Goal: Task Accomplishment & Management: Use online tool/utility

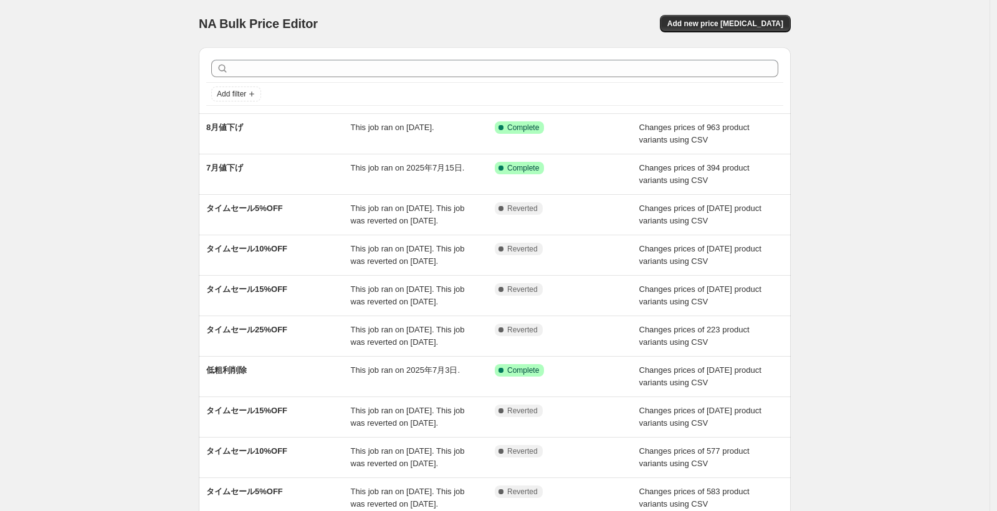
click at [136, 154] on div "NA Bulk Price Editor. This page is ready NA Bulk Price Editor Add new price [ME…" at bounding box center [494, 321] width 989 height 642
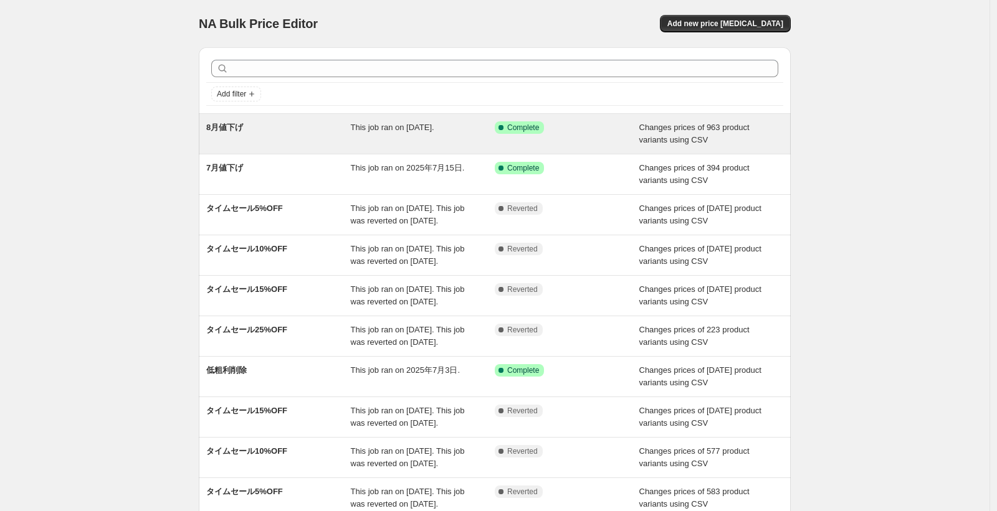
click at [418, 135] on div "This job ran on [DATE]." at bounding box center [423, 133] width 145 height 25
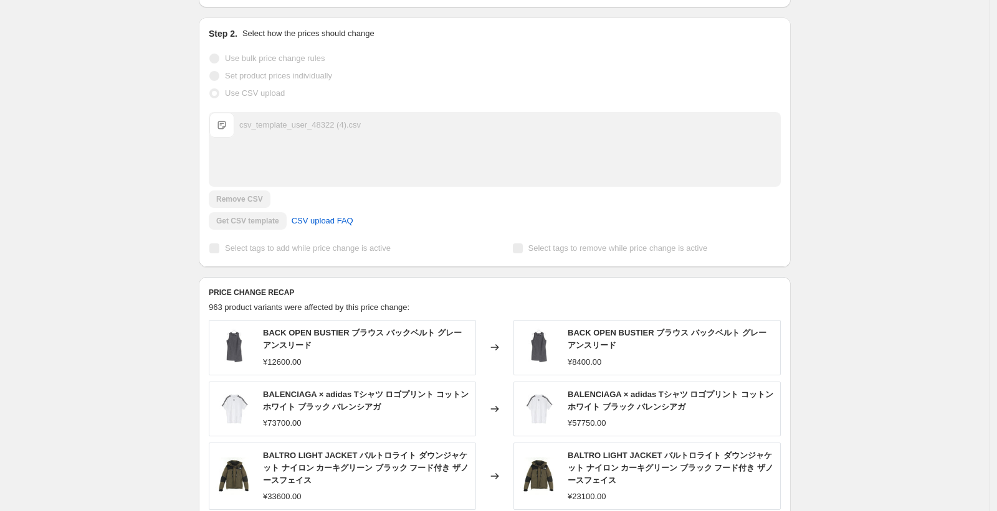
scroll to position [177, 0]
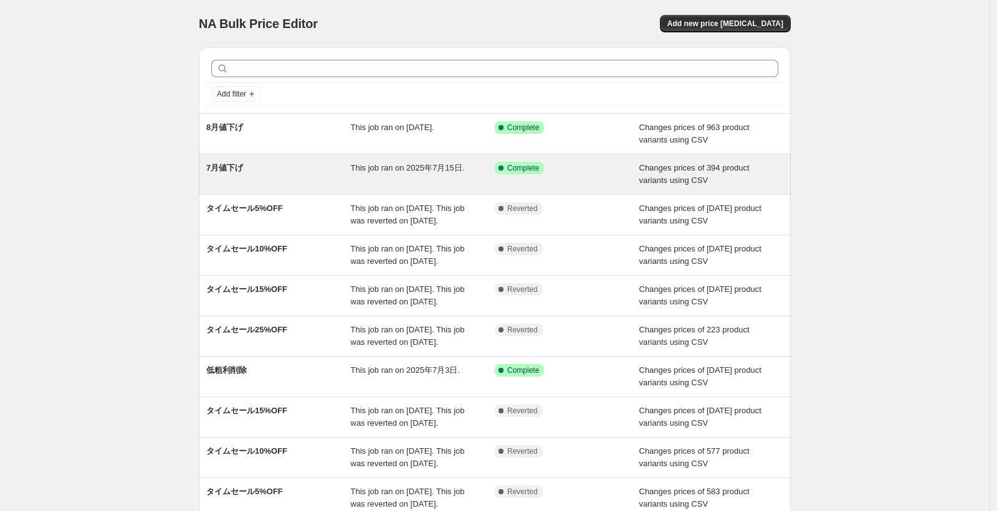
click at [343, 173] on div "7月値下げ" at bounding box center [278, 174] width 145 height 25
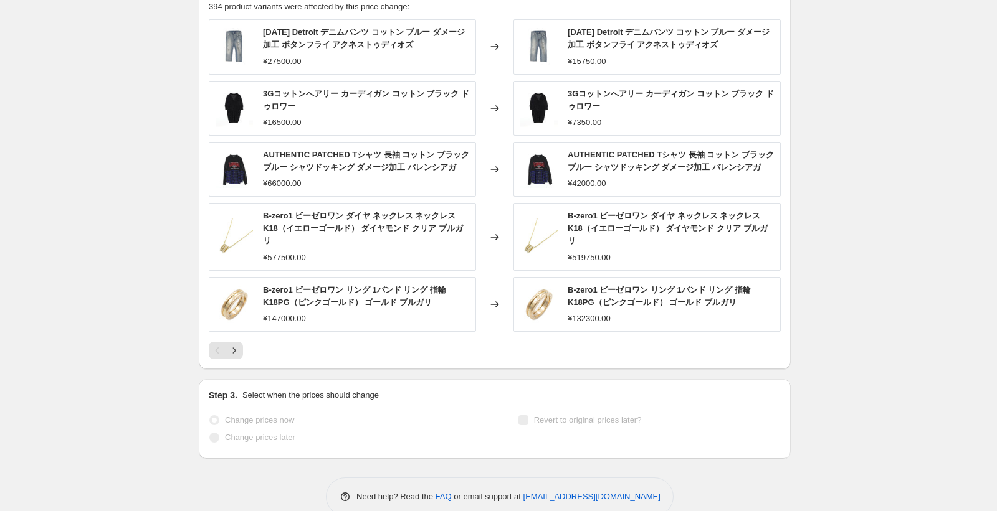
scroll to position [548, 0]
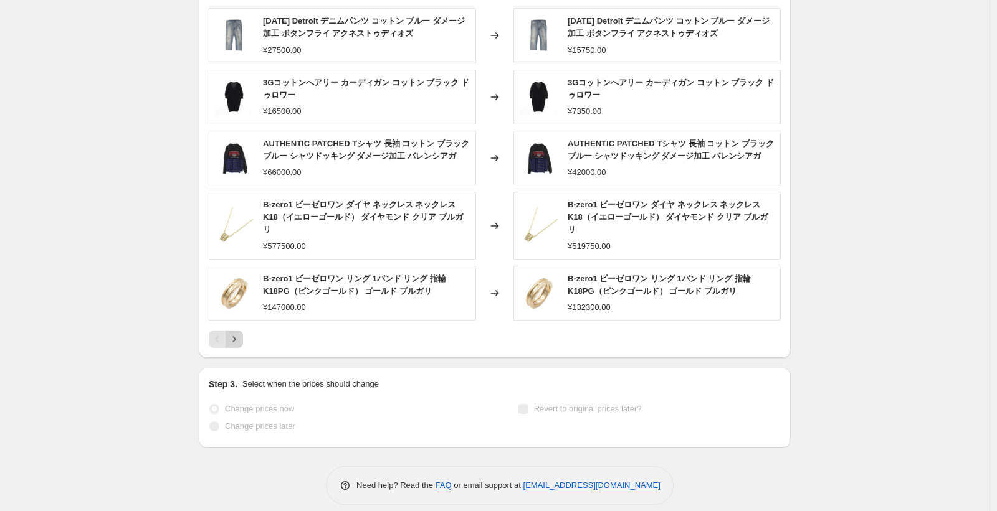
click at [240, 333] on icon "Next" at bounding box center [234, 339] width 12 height 12
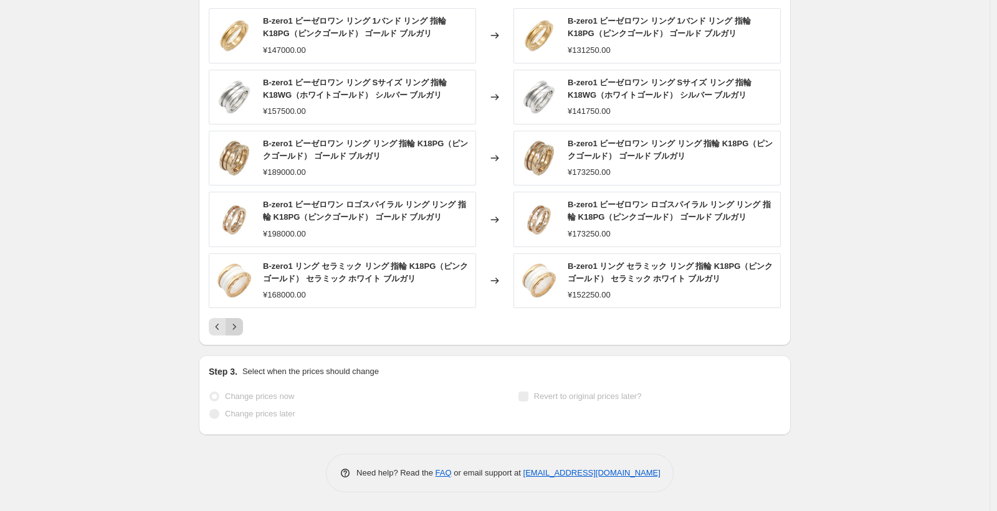
click at [242, 333] on button "Next" at bounding box center [233, 326] width 17 height 17
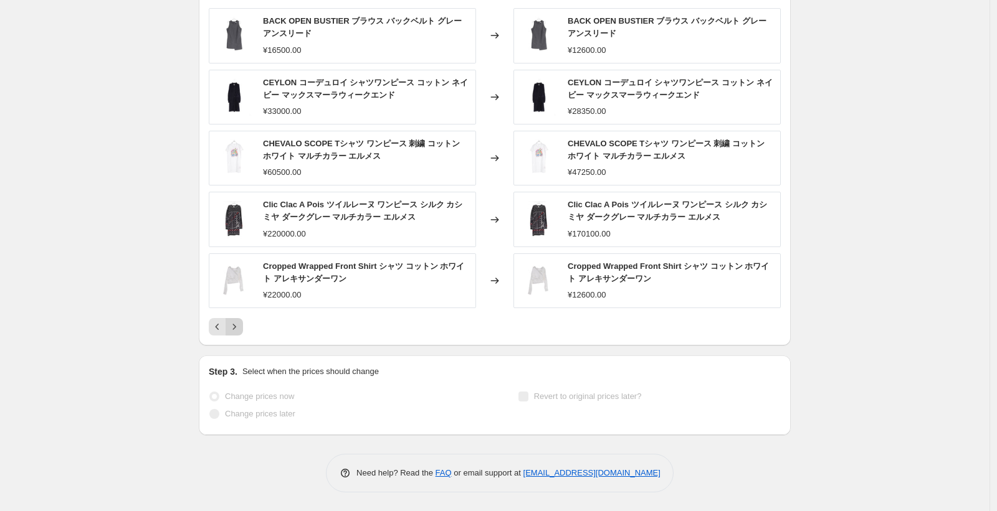
click at [240, 328] on icon "Next" at bounding box center [234, 327] width 12 height 12
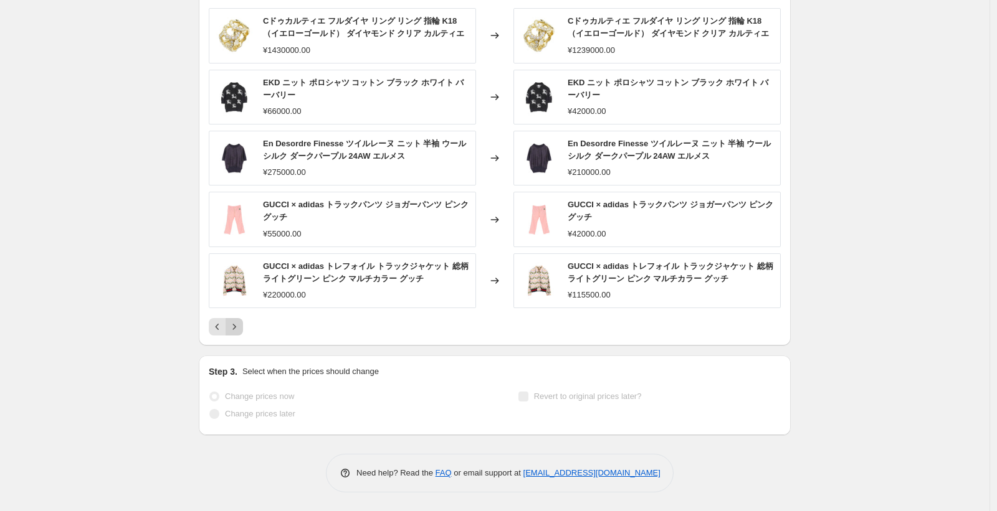
click at [240, 327] on icon "Next" at bounding box center [234, 327] width 12 height 12
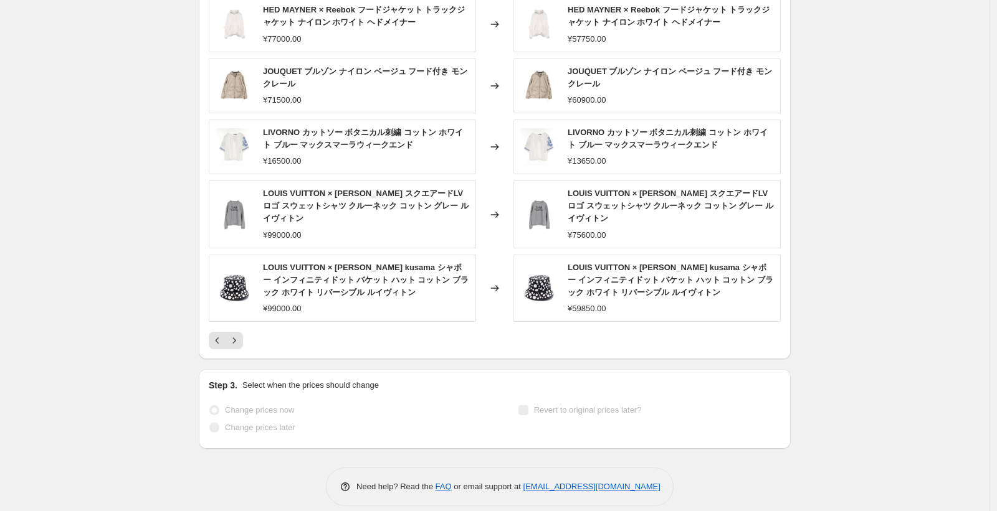
scroll to position [560, 0]
click at [239, 333] on icon "Next" at bounding box center [234, 339] width 12 height 12
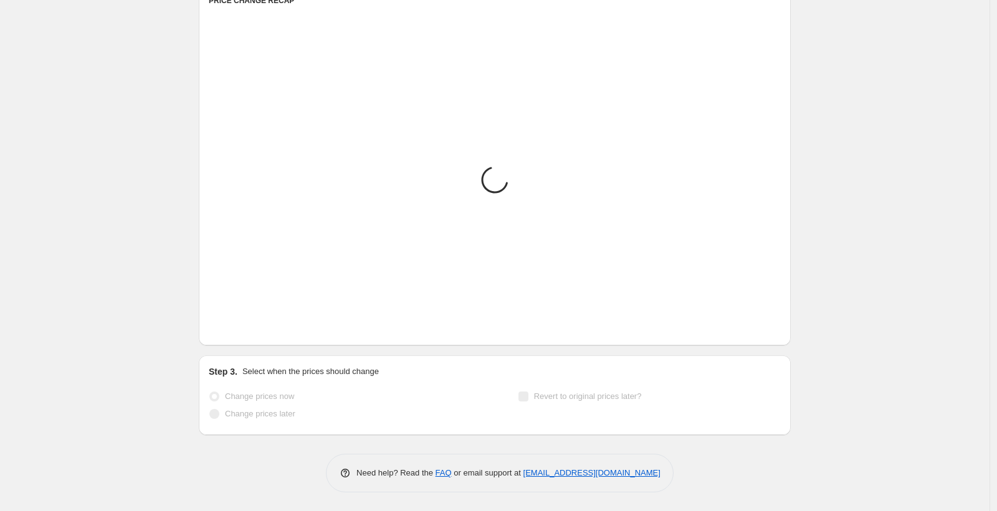
scroll to position [548, 0]
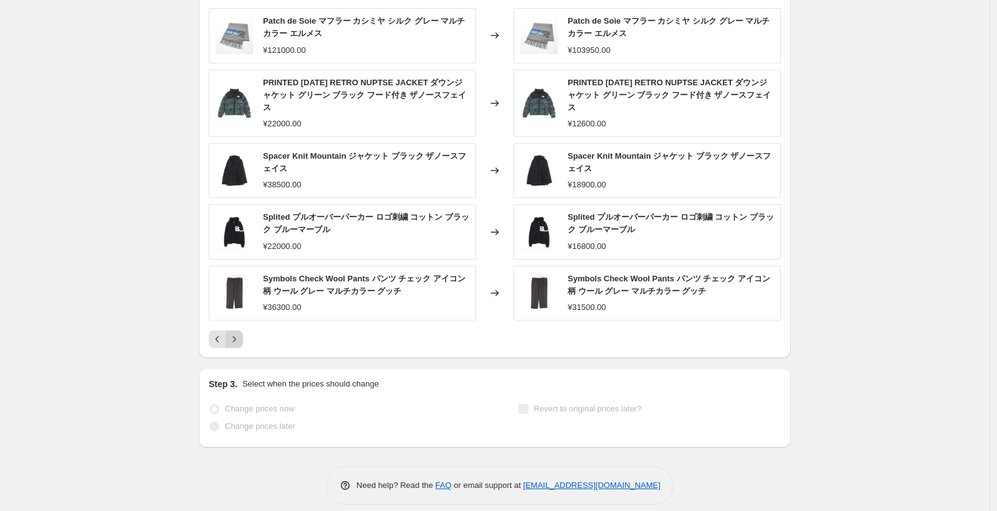
click at [240, 333] on icon "Next" at bounding box center [234, 339] width 12 height 12
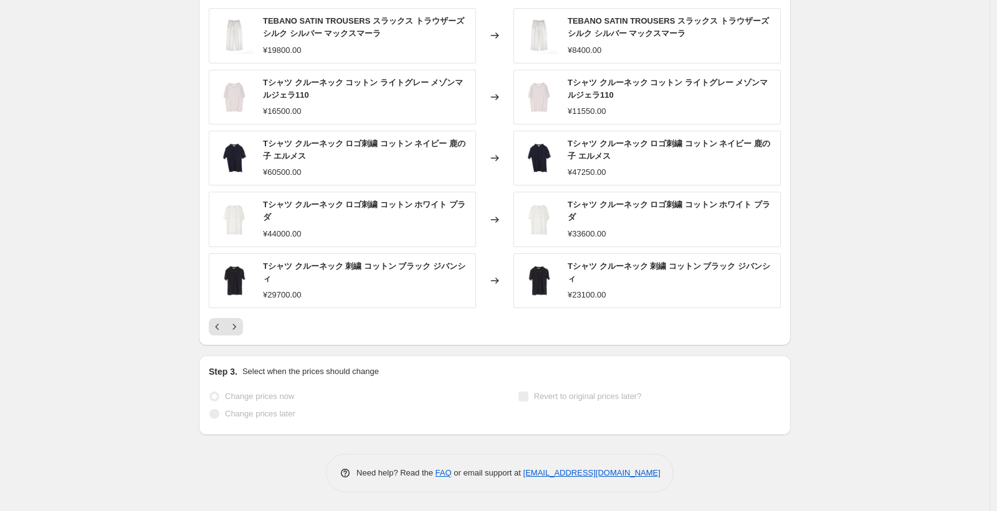
click at [237, 333] on button "Next" at bounding box center [233, 326] width 17 height 17
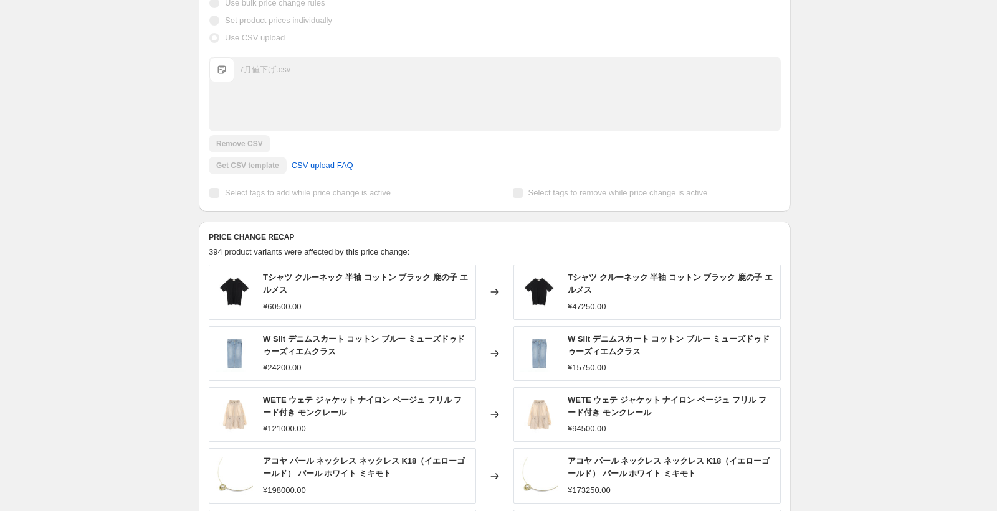
scroll to position [323, 0]
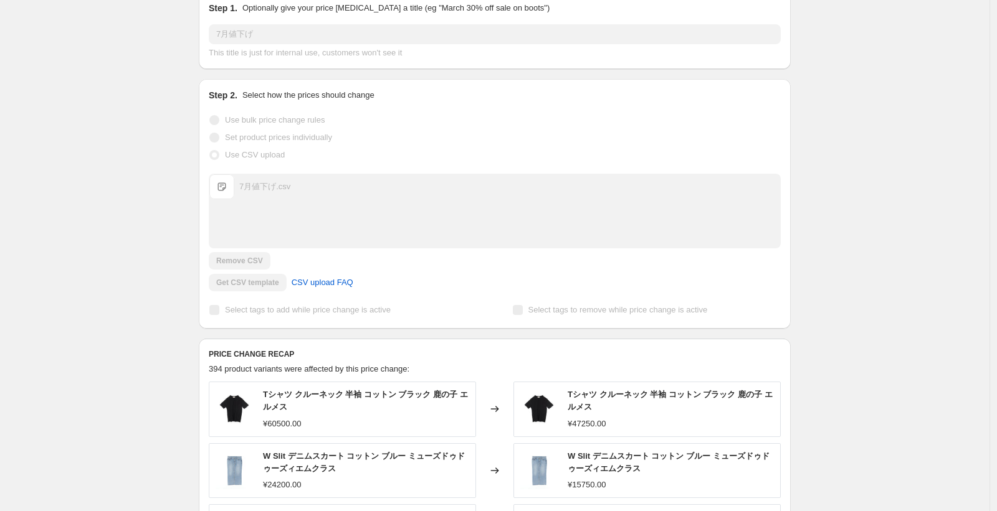
click at [279, 216] on div "7月値下げ.csv 7月値下げ.csv" at bounding box center [494, 210] width 571 height 73
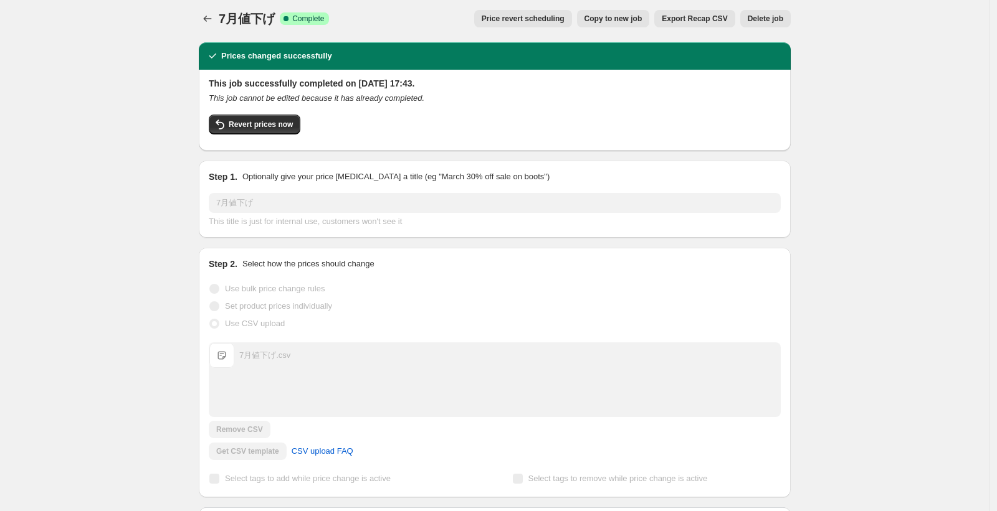
scroll to position [0, 0]
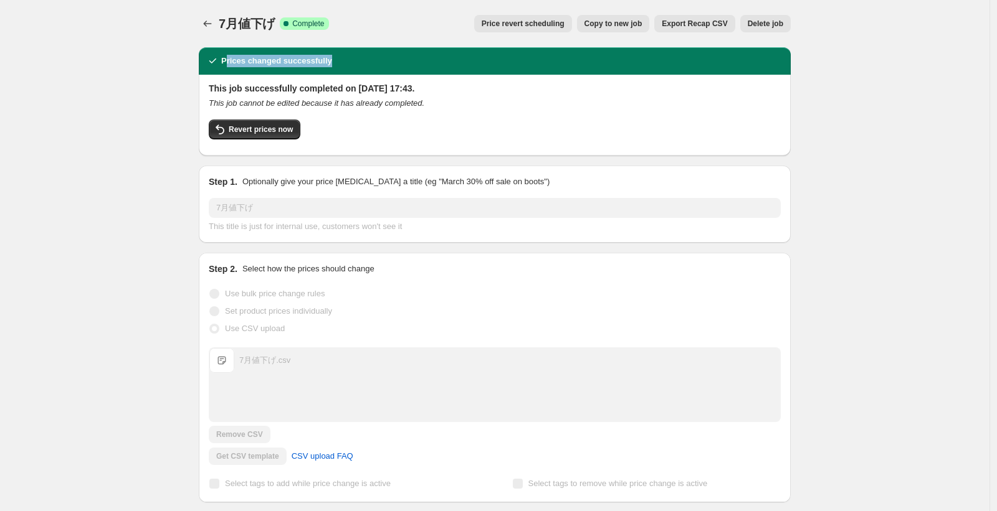
drag, startPoint x: 229, startPoint y: 59, endPoint x: 355, endPoint y: 64, distance: 125.9
click at [355, 64] on div "Prices changed successfully" at bounding box center [494, 61] width 577 height 12
click at [354, 64] on div "Prices changed successfully" at bounding box center [494, 61] width 577 height 12
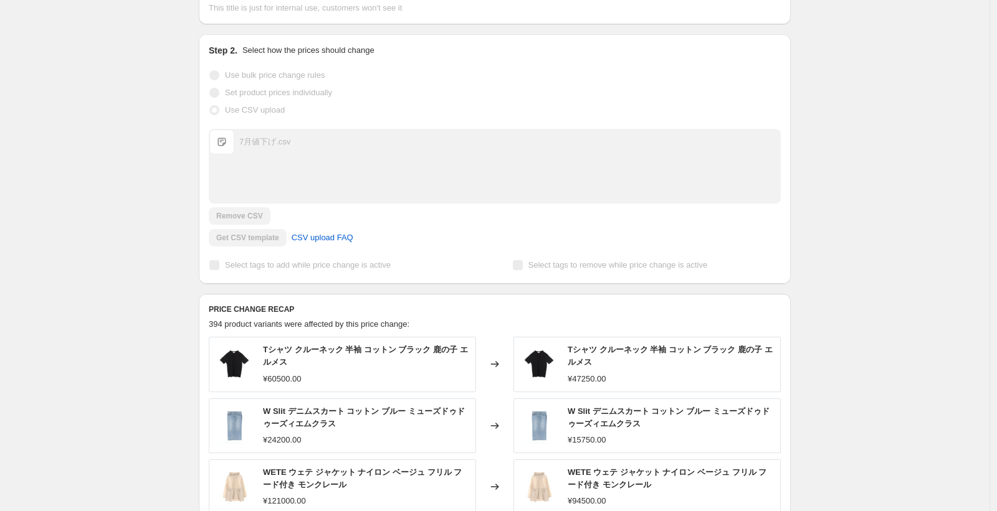
scroll to position [224, 0]
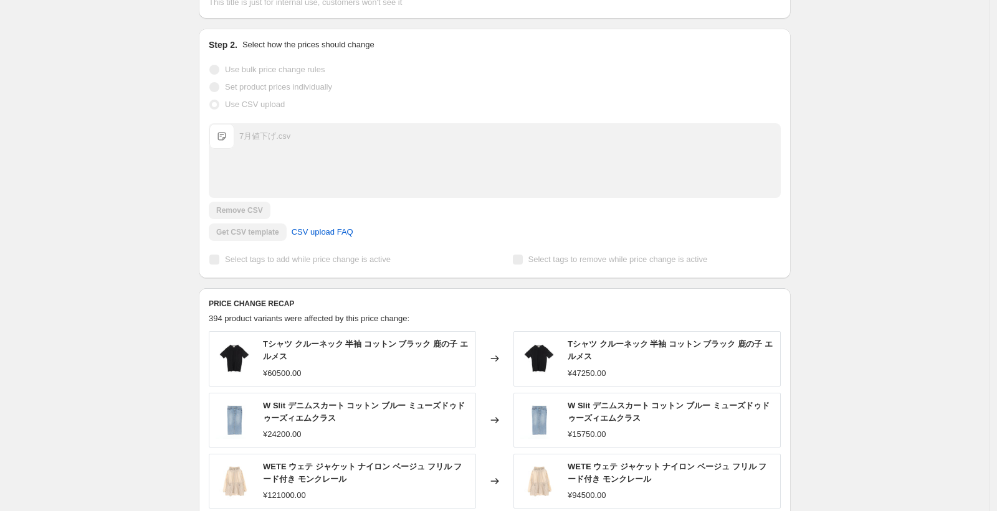
click at [260, 146] on div "7月値下げ.csv 7月値下げ.csv" at bounding box center [494, 136] width 571 height 25
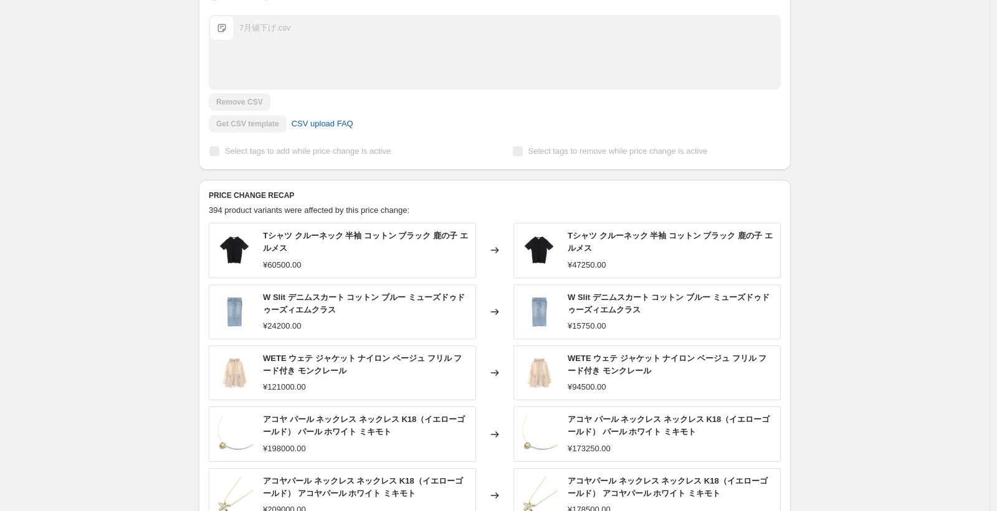
scroll to position [548, 0]
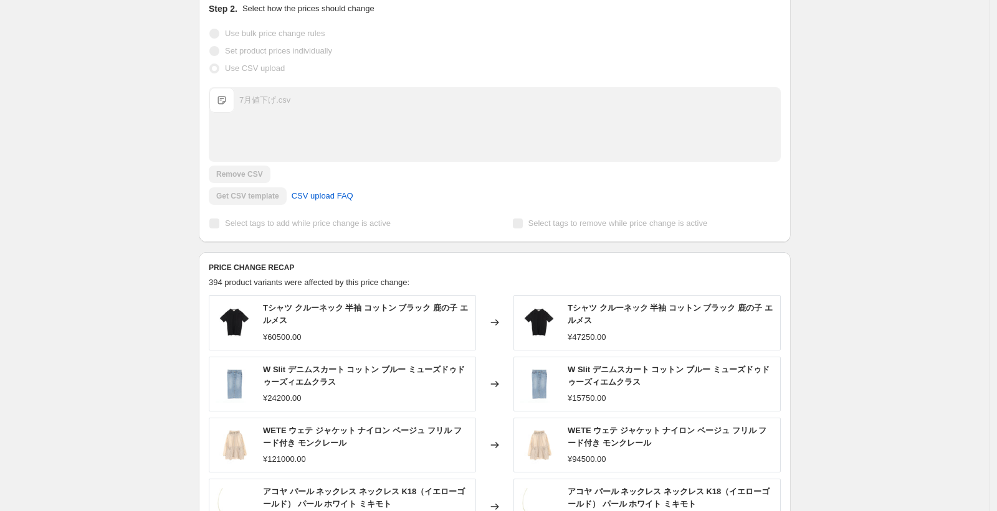
scroll to position [255, 0]
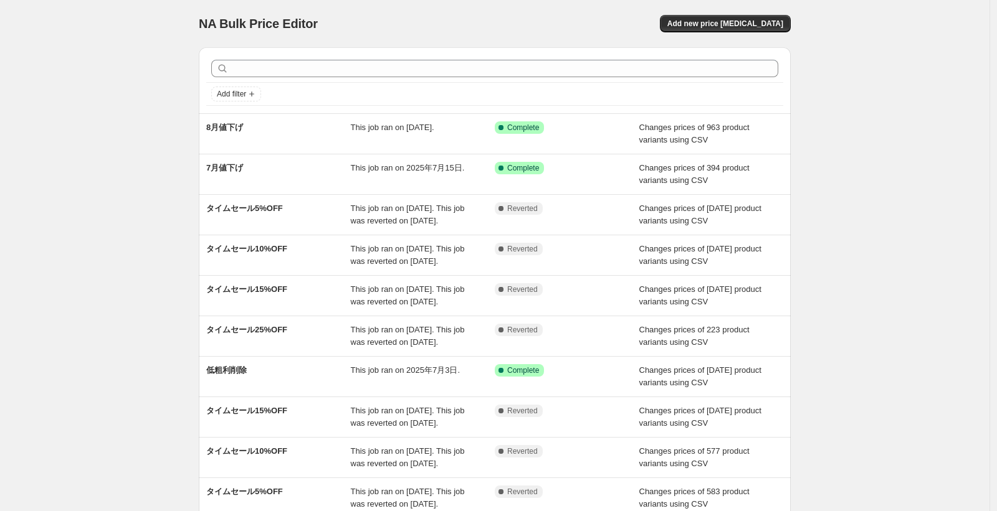
click at [119, 195] on div "NA Bulk Price Editor. This page is ready NA Bulk Price Editor Add new price cha…" at bounding box center [494, 321] width 989 height 642
click at [123, 169] on div "NA Bulk Price Editor. This page is ready NA Bulk Price Editor Add new price cha…" at bounding box center [494, 321] width 989 height 642
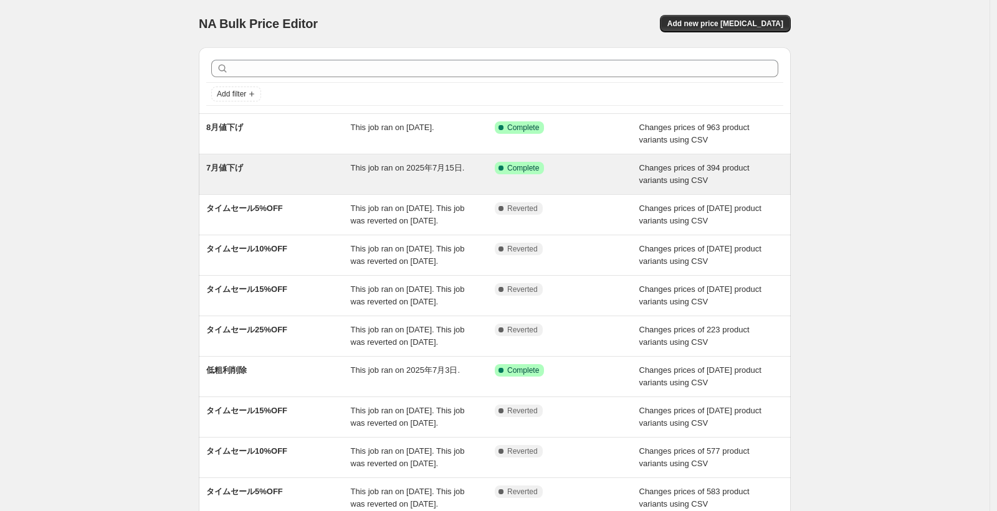
click at [334, 177] on div "7月値下げ" at bounding box center [278, 174] width 145 height 25
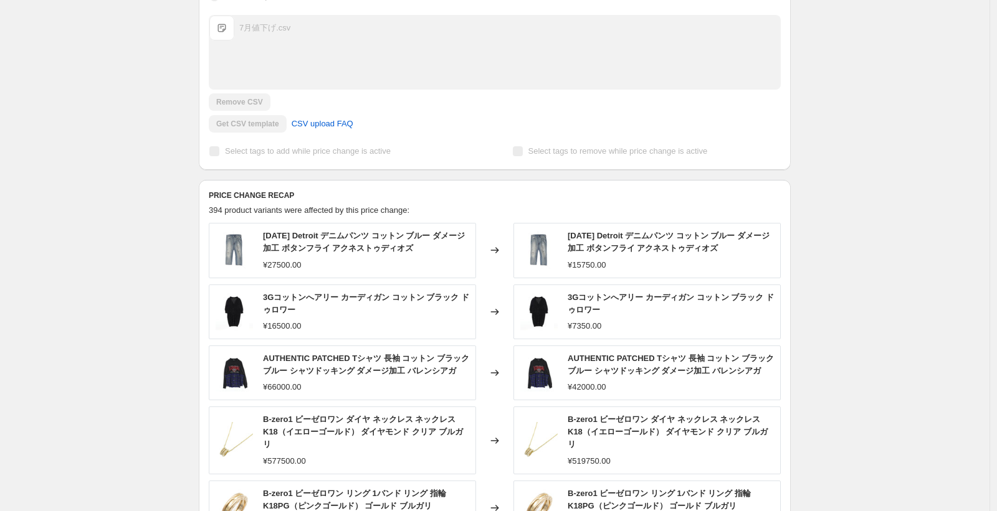
scroll to position [548, 0]
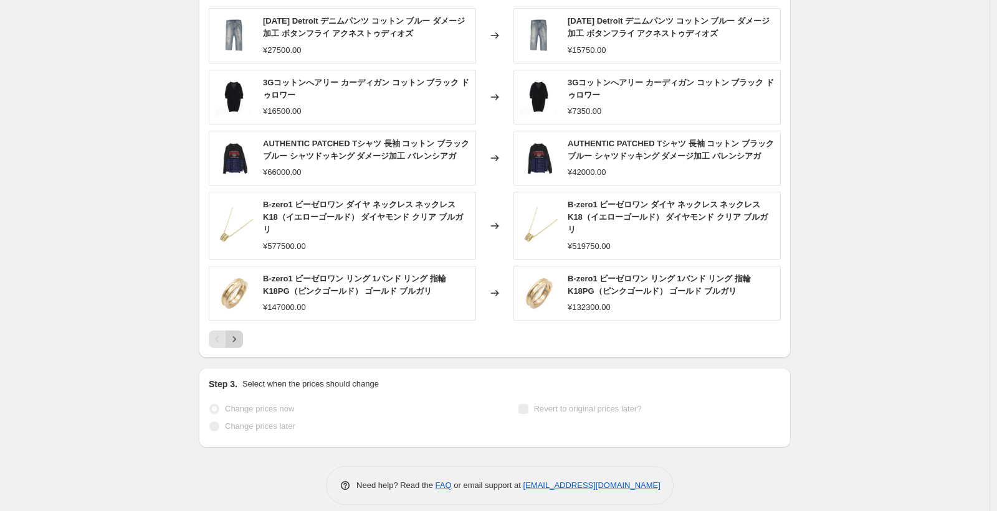
click at [231, 333] on icon "Next" at bounding box center [234, 339] width 12 height 12
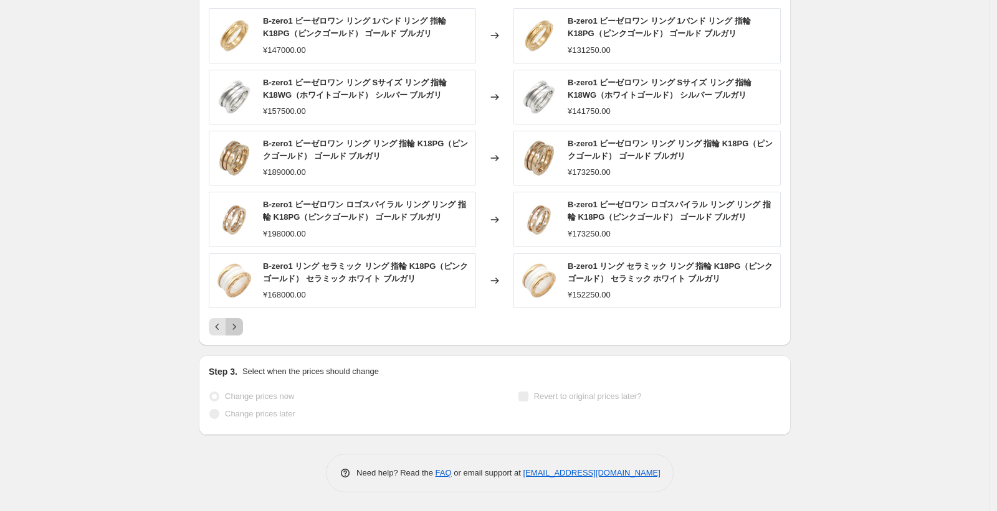
click at [236, 327] on icon "Next" at bounding box center [234, 327] width 12 height 12
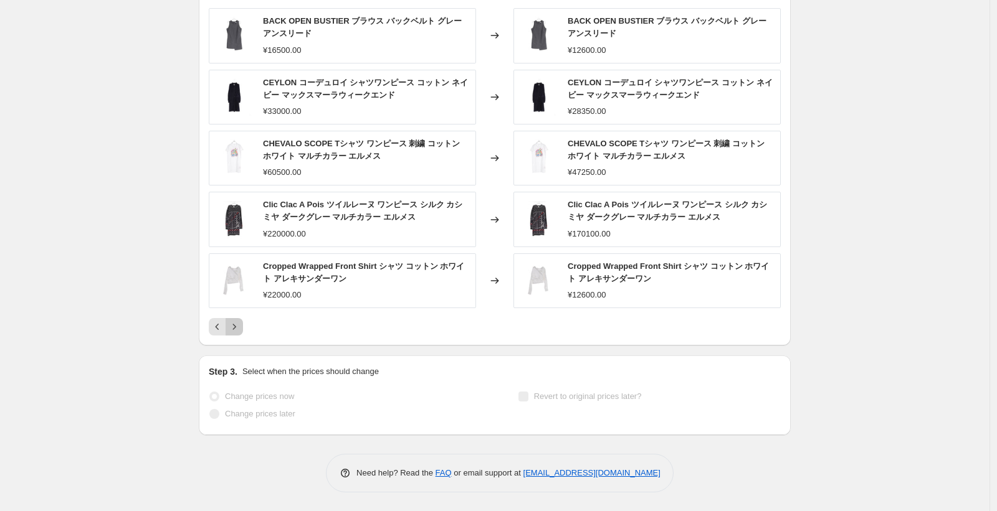
click at [243, 328] on button "Next" at bounding box center [233, 326] width 17 height 17
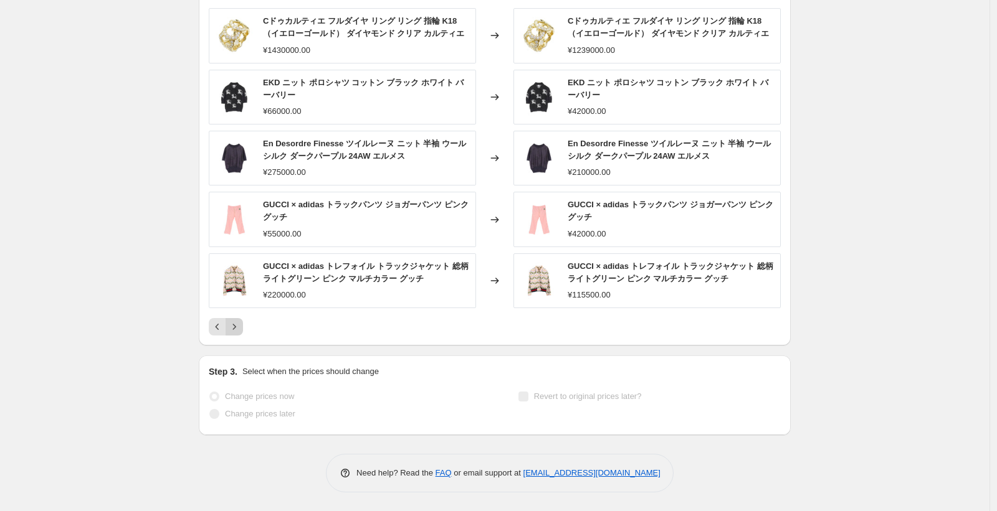
click at [240, 328] on icon "Next" at bounding box center [234, 327] width 12 height 12
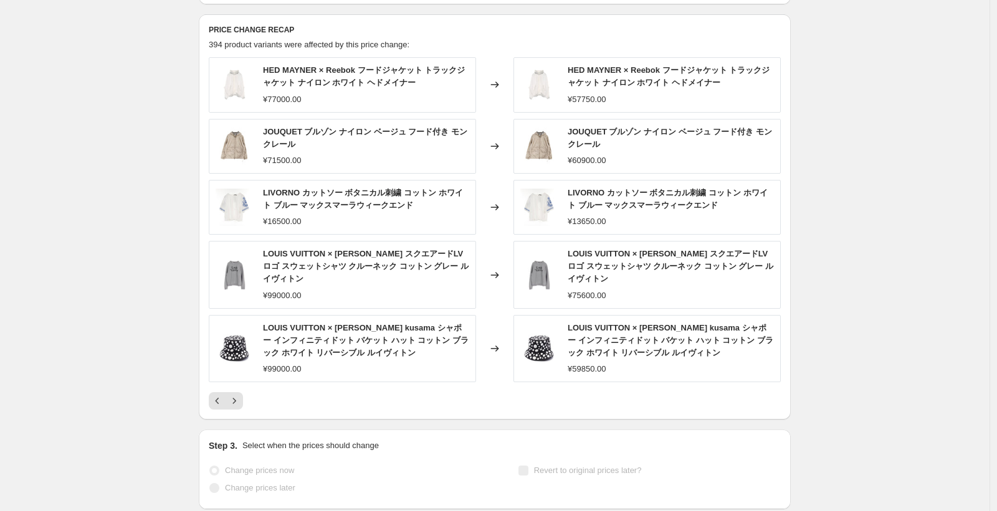
scroll to position [473, 0]
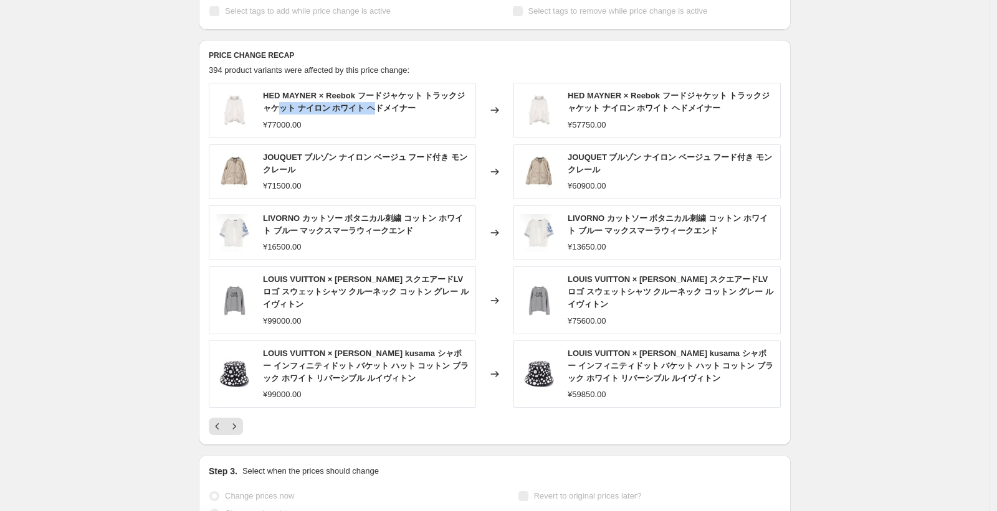
drag, startPoint x: 281, startPoint y: 105, endPoint x: 374, endPoint y: 117, distance: 93.6
click at [377, 113] on div "HED MAYNER × Reebok フードジャケット トラックジャケット ナイロン ホワイト ヘドメイナー" at bounding box center [366, 102] width 206 height 25
click at [374, 117] on div "HED MAYNER × Reebok フードジャケット トラックジャケット ナイロン ホワイト ヘドメイナー ¥77000.00" at bounding box center [366, 110] width 206 height 41
drag, startPoint x: 373, startPoint y: 202, endPoint x: 366, endPoint y: 196, distance: 9.3
click at [373, 202] on div "HED MAYNER × Reebok フードジャケット トラックジャケット ナイロン ホワイト ヘドメイナー ¥77000.00 Changed to HE…" at bounding box center [495, 245] width 572 height 325
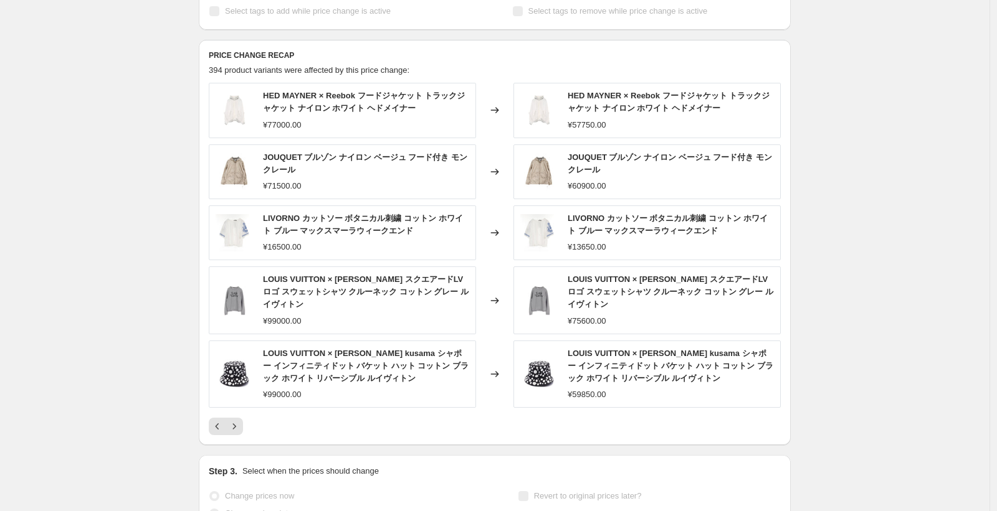
drag, startPoint x: 365, startPoint y: 191, endPoint x: 321, endPoint y: 159, distance: 54.5
click at [321, 159] on div "JOUQUET ブルゾン ナイロン ベージュ フード付き モンクレール ¥71500.00" at bounding box center [366, 171] width 206 height 41
click at [329, 216] on span "LIVORNO カットソー ボタニカル刺繍 コットン ホワイト ブルー マックスマーラウィークエンド" at bounding box center [363, 225] width 200 height 22
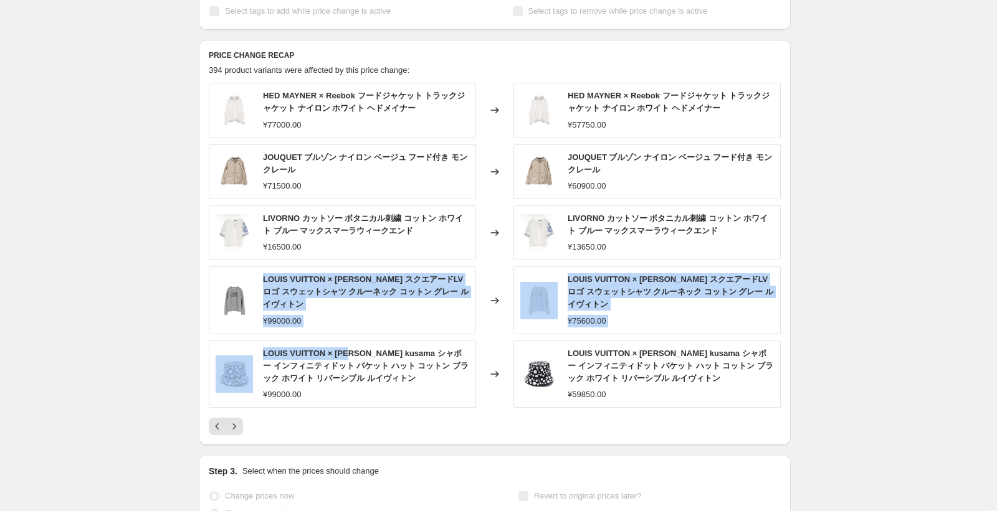
drag, startPoint x: 352, startPoint y: 322, endPoint x: 320, endPoint y: 242, distance: 86.1
click at [321, 249] on div "HED MAYNER × Reebok フードジャケット トラックジャケット ナイロン ホワイト ヘドメイナー ¥77000.00 Changed to HE…" at bounding box center [495, 245] width 572 height 325
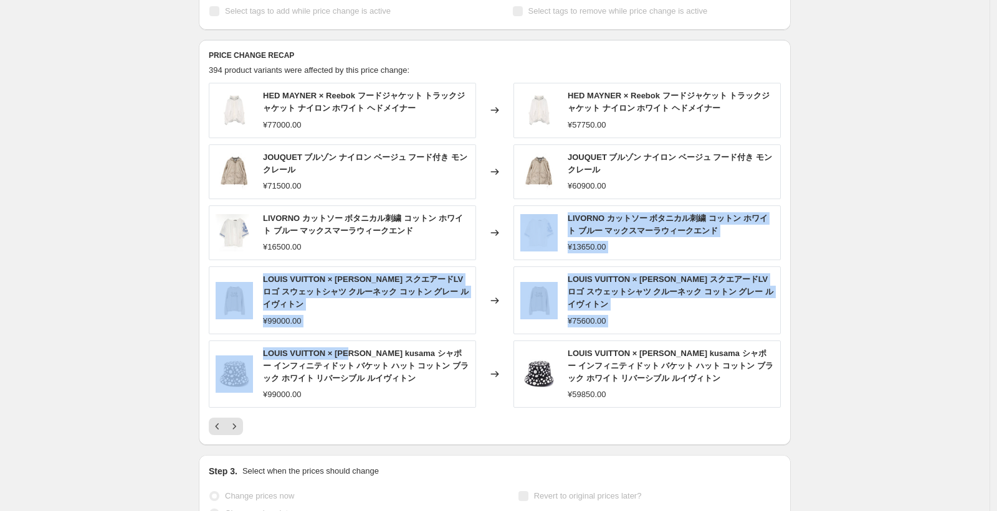
click at [320, 242] on div "¥16500.00" at bounding box center [366, 247] width 206 height 12
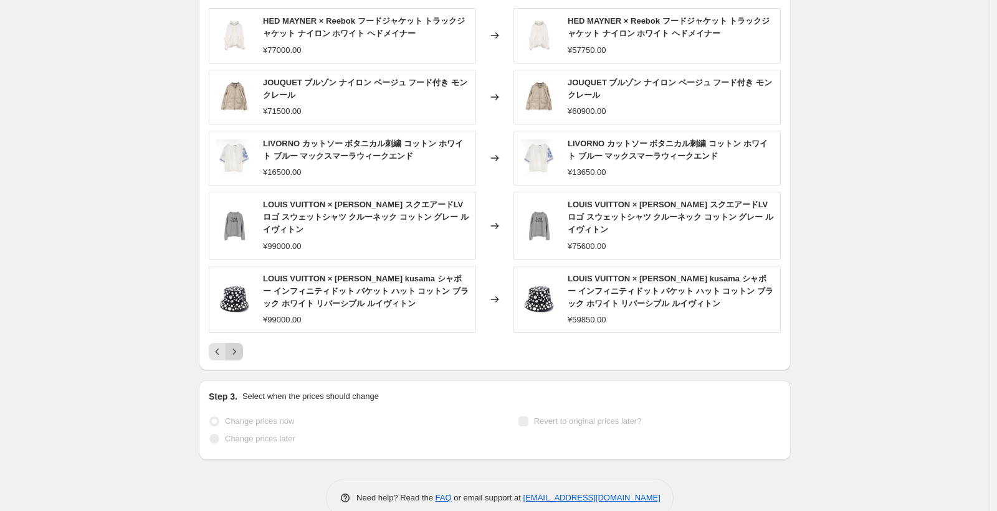
click at [236, 349] on icon "Next" at bounding box center [234, 352] width 3 height 6
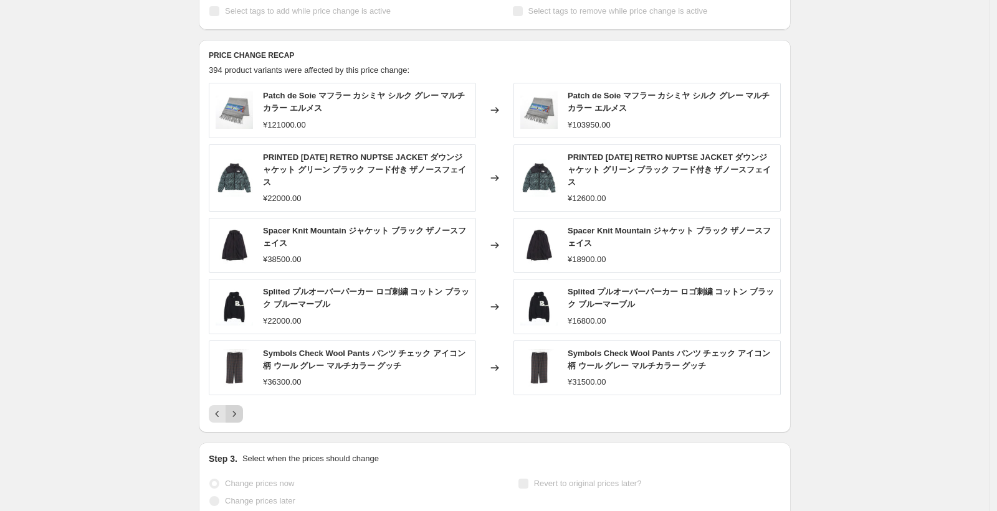
click at [240, 408] on icon "Next" at bounding box center [234, 414] width 12 height 12
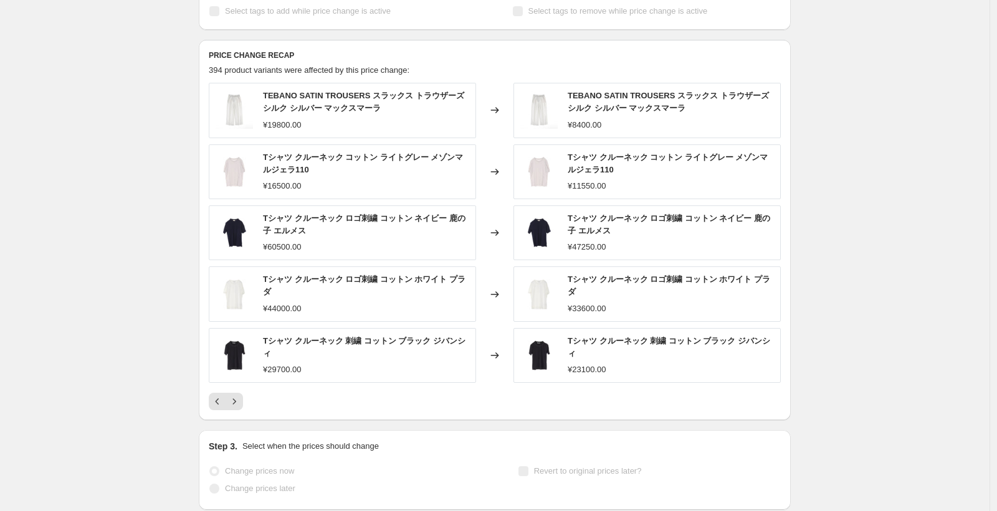
drag, startPoint x: 564, startPoint y: 153, endPoint x: 692, endPoint y: 164, distance: 128.8
click at [692, 164] on div "Tシャツ クルーネック コットン ライトグレー メゾンマルジェラ110 ¥11550.00" at bounding box center [646, 172] width 267 height 55
click at [691, 158] on span "Tシャツ クルーネック コットン ライトグレー メゾンマルジェラ110" at bounding box center [667, 164] width 200 height 22
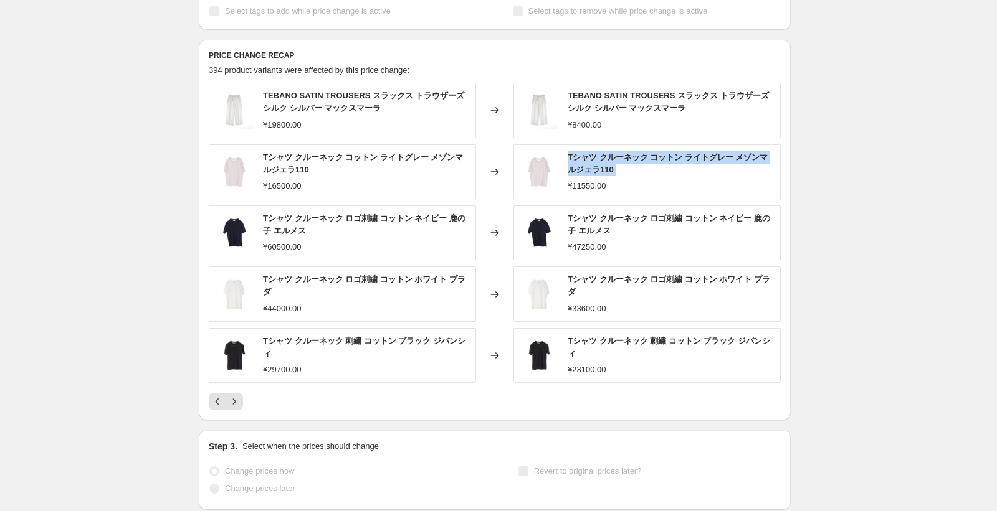
copy span "Tシャツ クルーネック コットン ライトグレー メゾンマルジェラ110"
click at [866, 159] on div "7月値下げ. This page is ready 7月値下げ Success Complete Complete Price revert scheduli…" at bounding box center [494, 56] width 989 height 1059
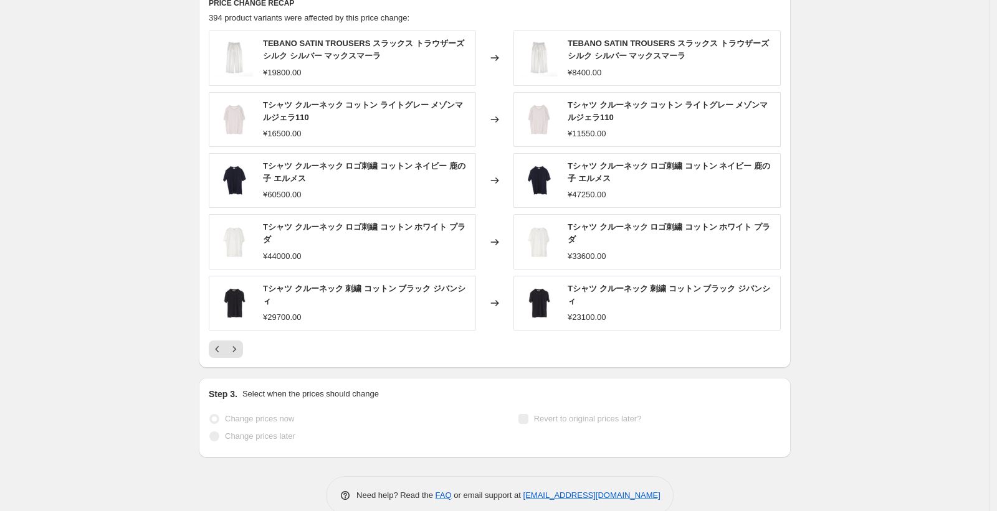
scroll to position [548, 0]
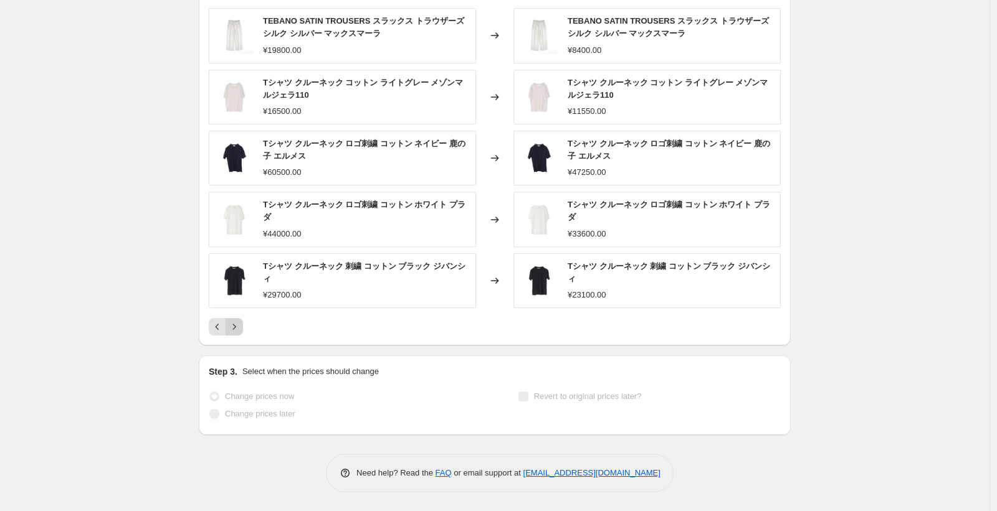
click at [240, 323] on icon "Next" at bounding box center [234, 327] width 12 height 12
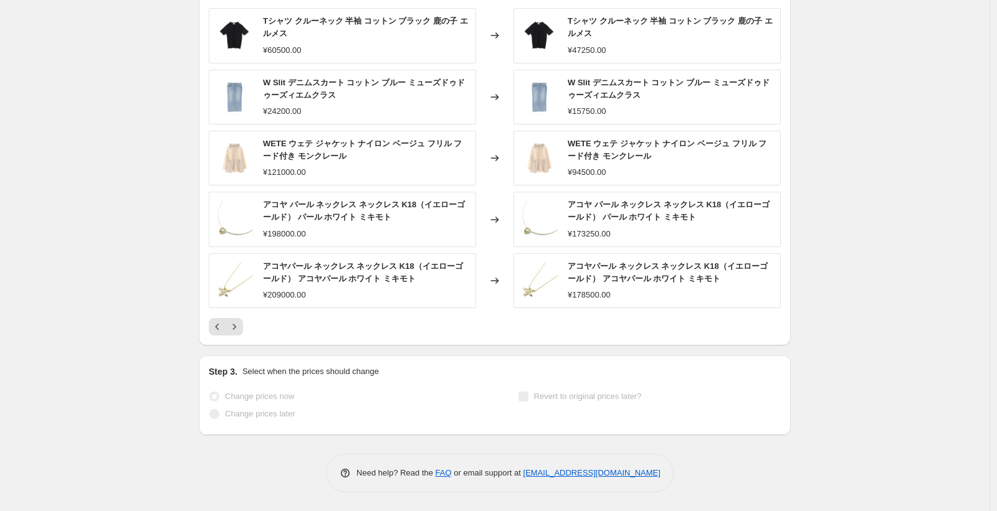
click at [237, 324] on icon "Next" at bounding box center [234, 327] width 12 height 12
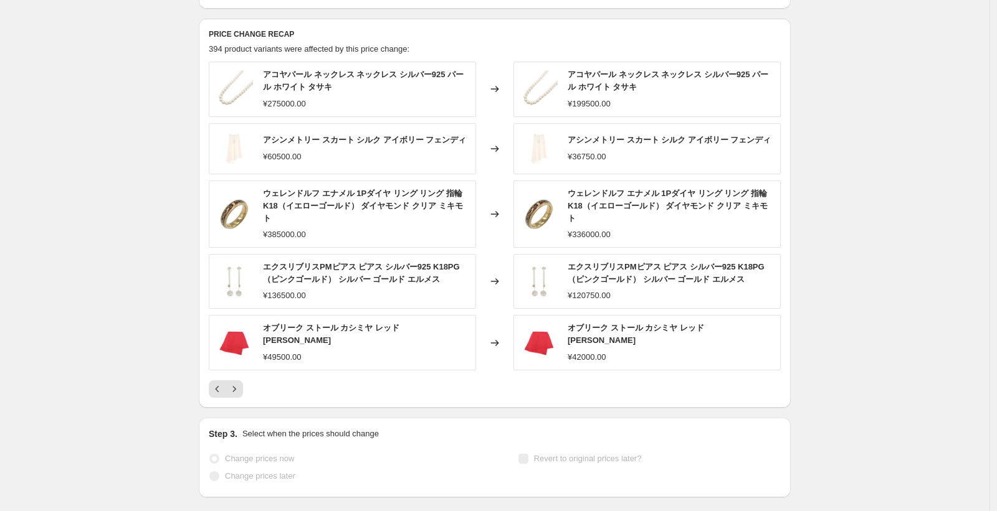
scroll to position [469, 0]
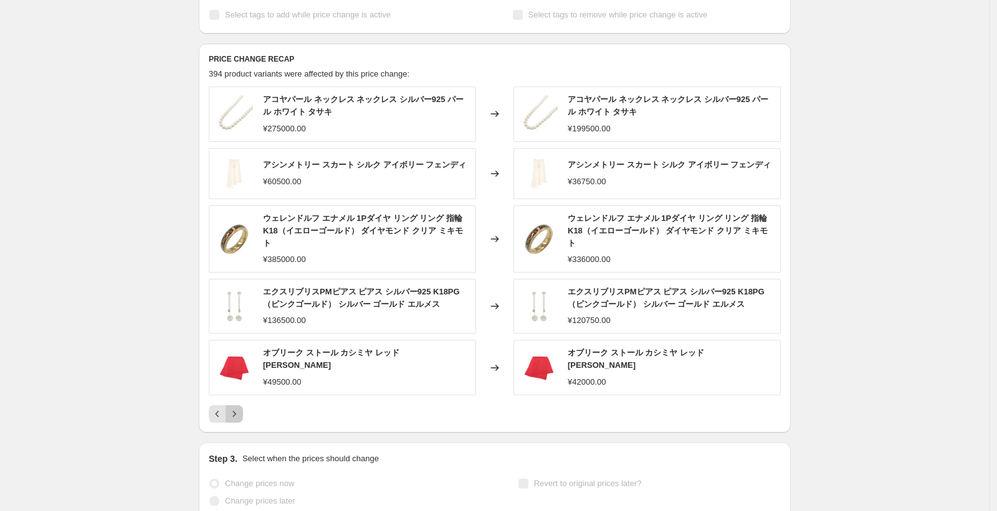
click at [240, 413] on icon "Next" at bounding box center [234, 414] width 12 height 12
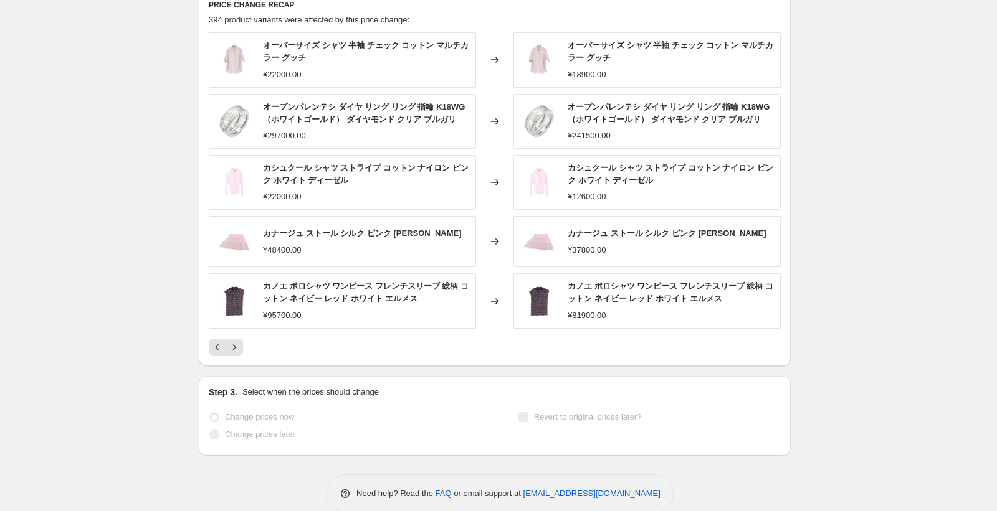
scroll to position [544, 0]
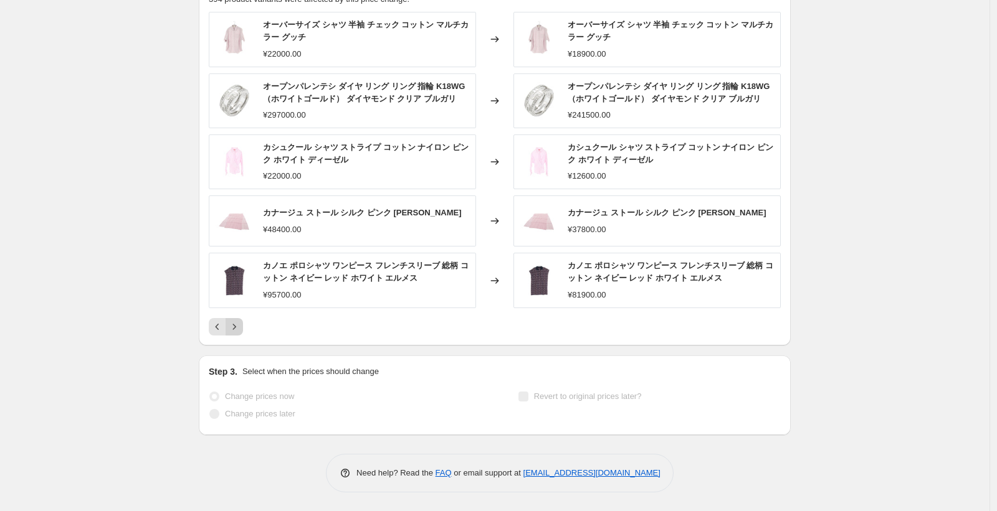
click at [240, 333] on icon "Next" at bounding box center [234, 327] width 12 height 12
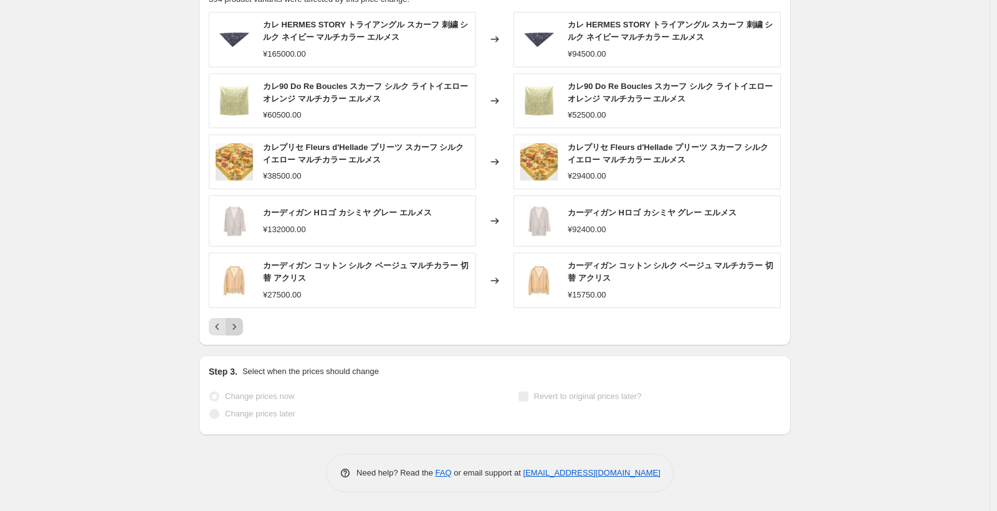
click at [235, 323] on icon "Next" at bounding box center [234, 327] width 12 height 12
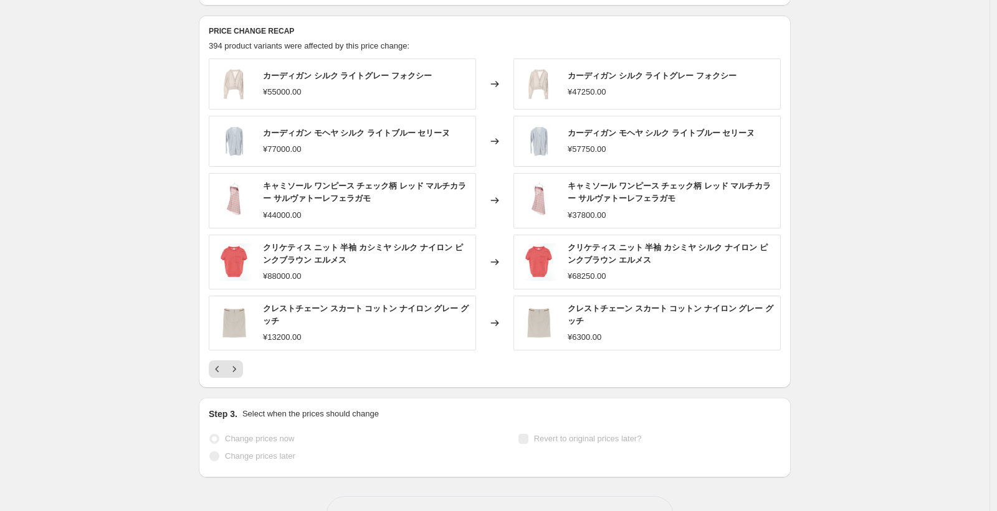
scroll to position [465, 0]
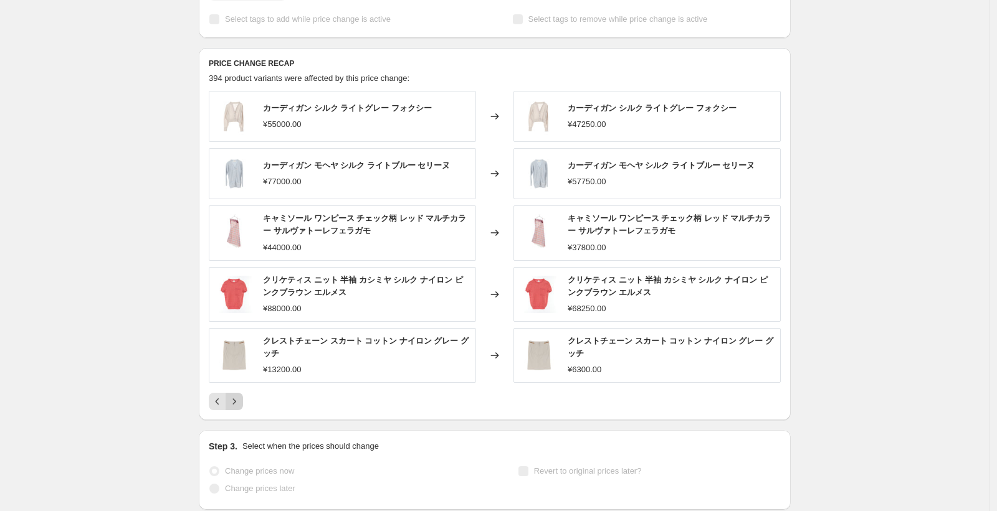
click at [237, 408] on icon "Next" at bounding box center [234, 402] width 12 height 12
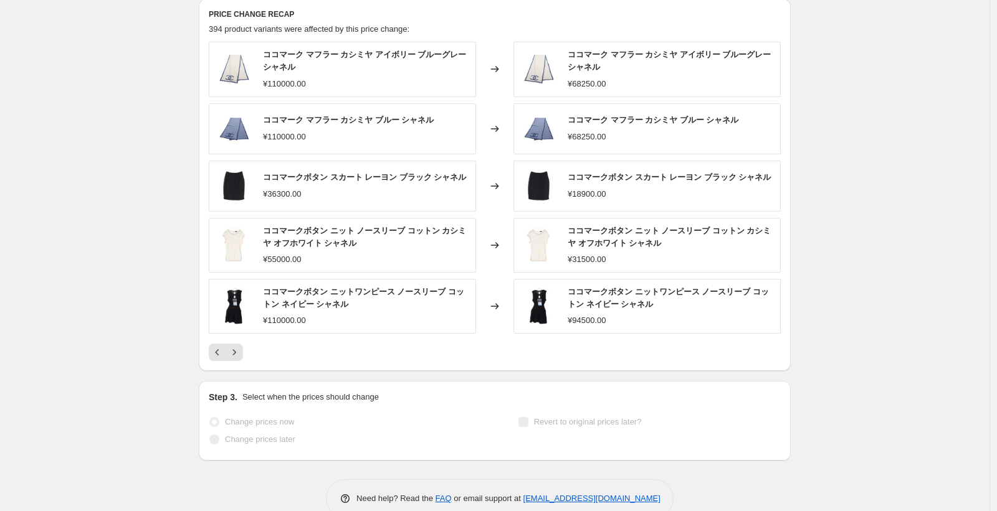
scroll to position [539, 0]
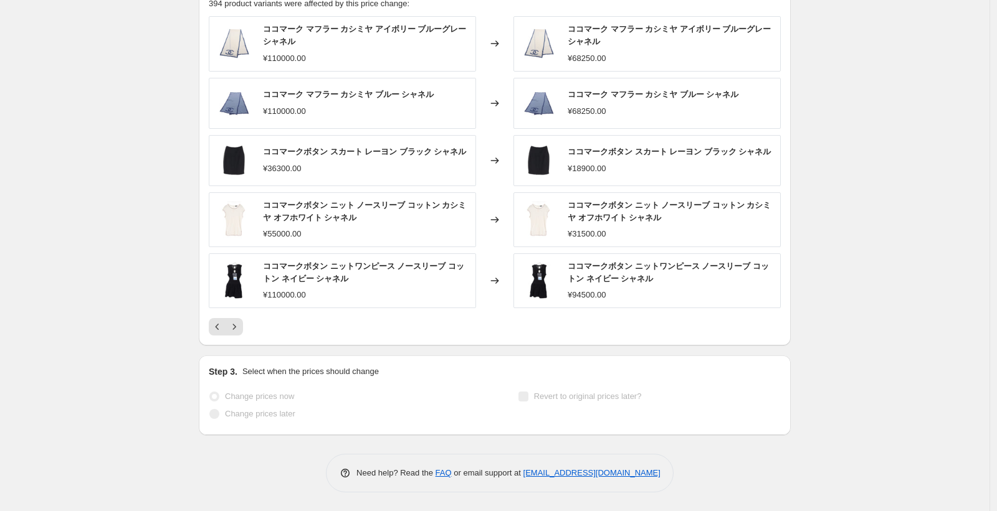
click at [635, 265] on span "ココマークボタン ニットワンピース ノースリーブ コットン ネイビー シャネル" at bounding box center [667, 273] width 201 height 22
copy span "ココマークボタン ニットワンピース ノースリーブ コットン ネイビー シャネル"
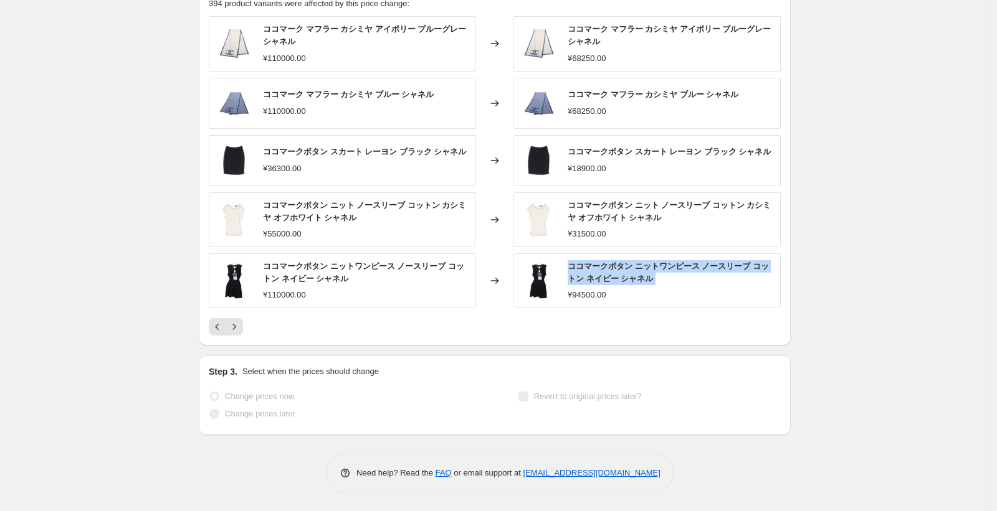
click at [790, 267] on div "PRICE CHANGE RECAP 394 product variants were affected by this price change: ココマ…" at bounding box center [495, 159] width 592 height 373
click at [652, 274] on div "ココマークボタン ニットワンピース ノースリーブ コットン ネイビー シャネル" at bounding box center [670, 272] width 206 height 25
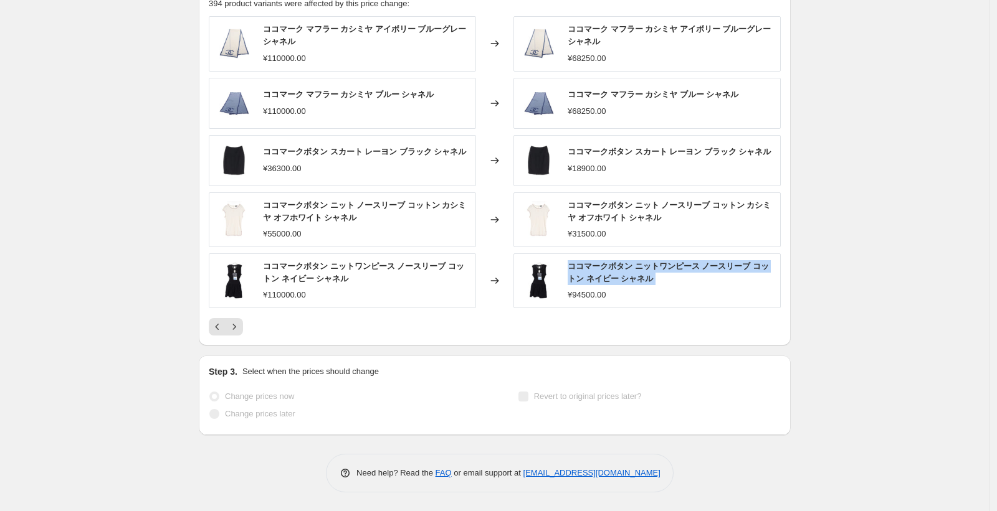
click at [631, 206] on span "ココマークボタン ニット ノースリーブ コットン カシミヤ オフホワイト シャネル" at bounding box center [668, 212] width 203 height 22
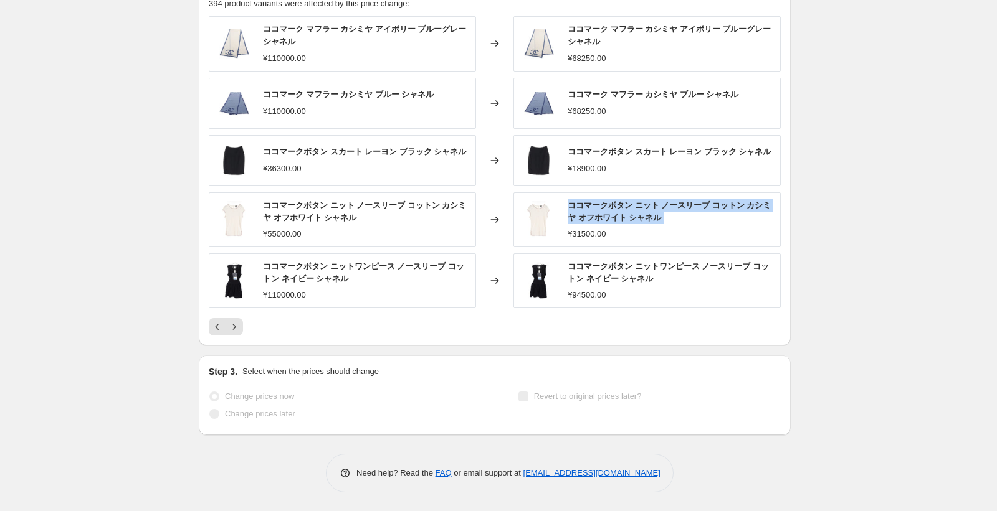
click at [631, 206] on span "ココマークボタン ニット ノースリーブ コットン カシミヤ オフホワイト シャネル" at bounding box center [668, 212] width 203 height 22
click at [650, 149] on span "ココマークボタン スカート レーヨン ブラック シャネル" at bounding box center [668, 151] width 203 height 9
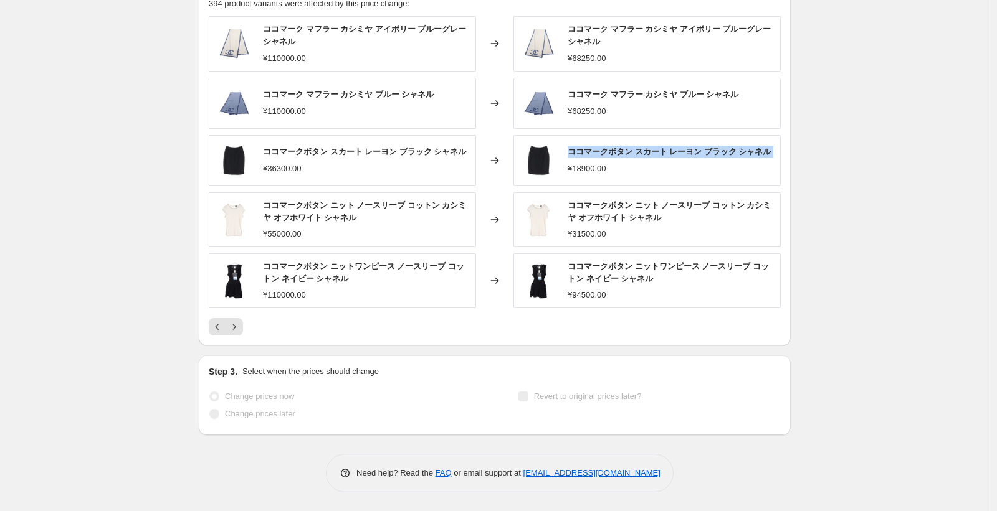
click at [650, 149] on span "ココマークボタン スカート レーヨン ブラック シャネル" at bounding box center [668, 151] width 203 height 9
click at [651, 94] on span "ココマーク マフラー カシミヤ ブルー シャネル" at bounding box center [652, 94] width 171 height 9
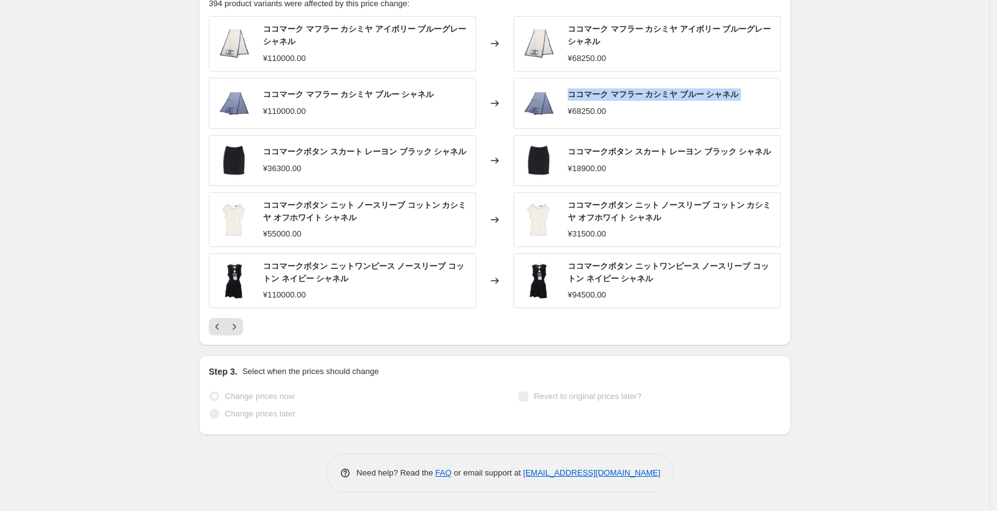
click at [651, 95] on span "ココマーク マフラー カシミヤ ブルー シャネル" at bounding box center [652, 94] width 171 height 9
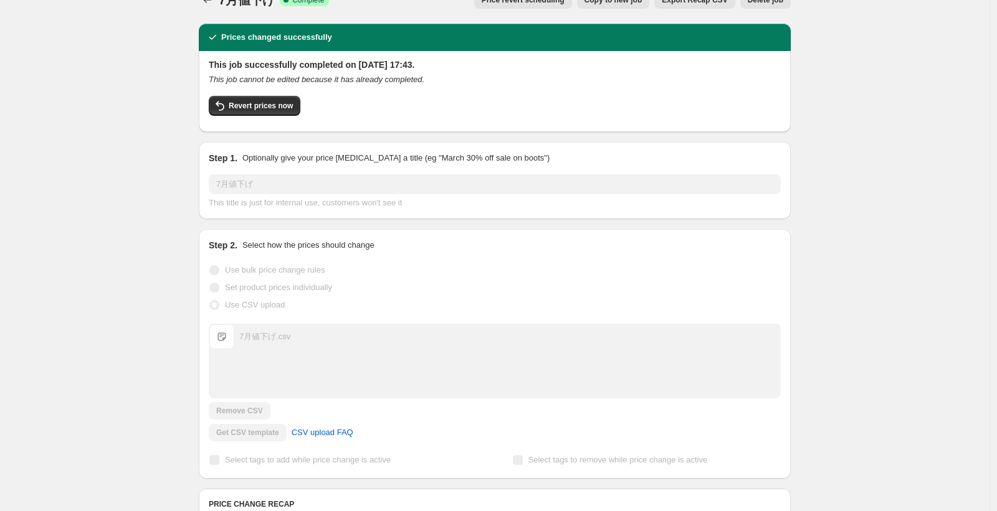
scroll to position [0, 0]
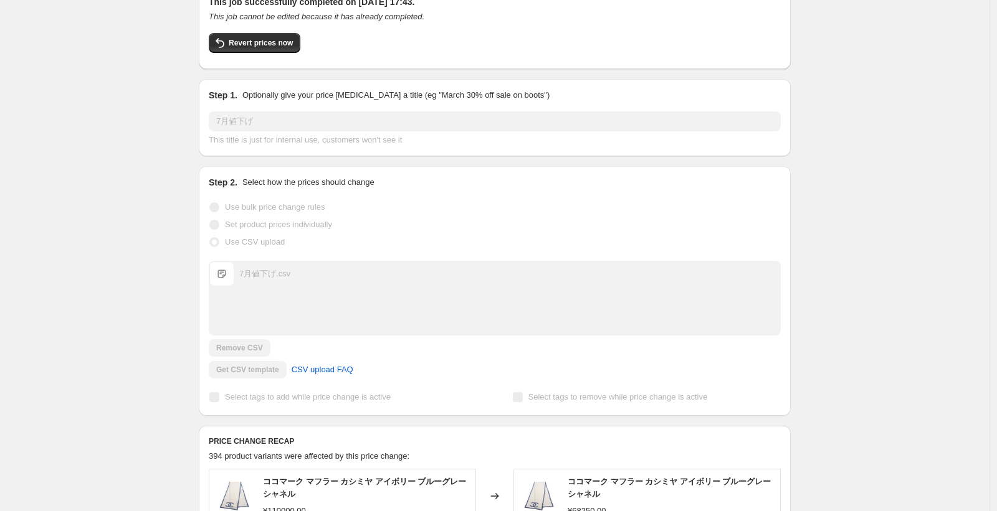
scroll to position [61, 0]
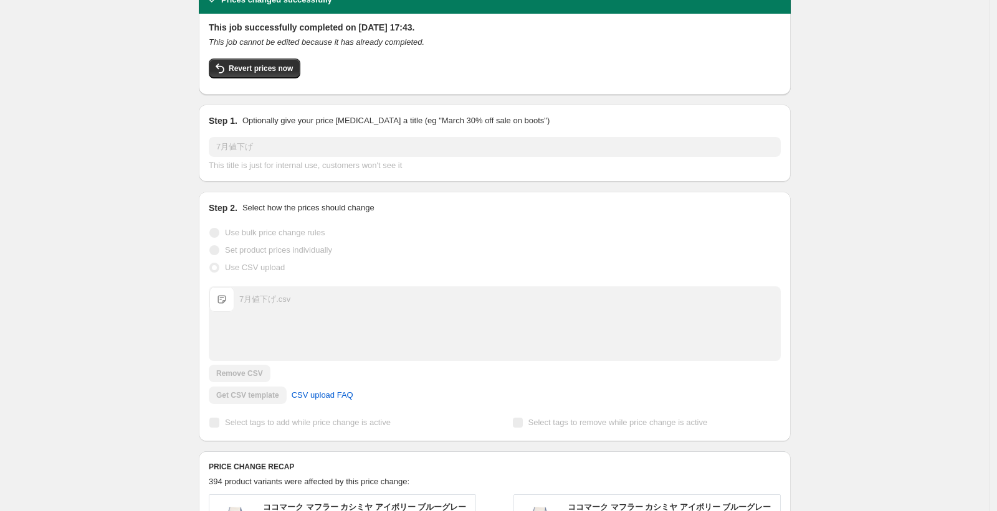
click at [282, 301] on div "7月値下げ.csv" at bounding box center [264, 299] width 51 height 12
click at [222, 305] on span "7月値下げ.csv" at bounding box center [221, 299] width 25 height 25
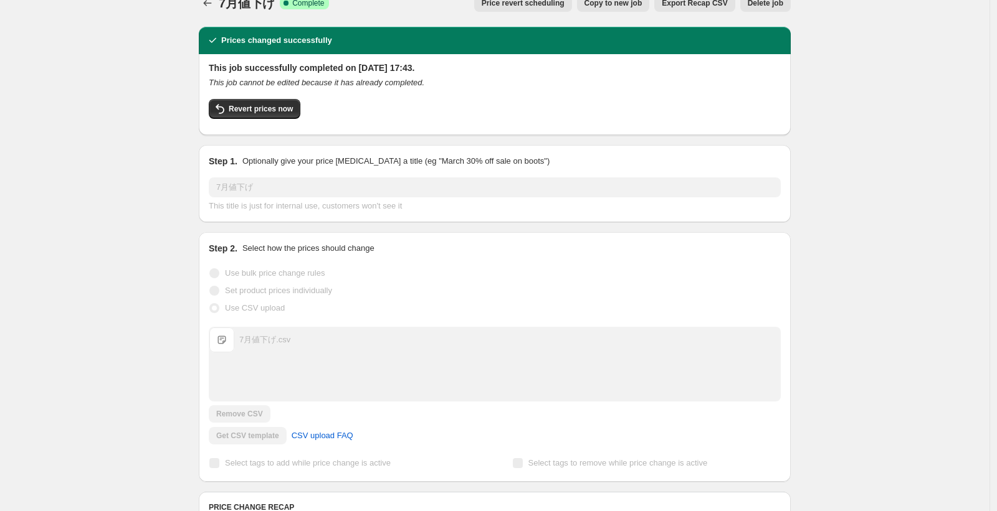
scroll to position [0, 0]
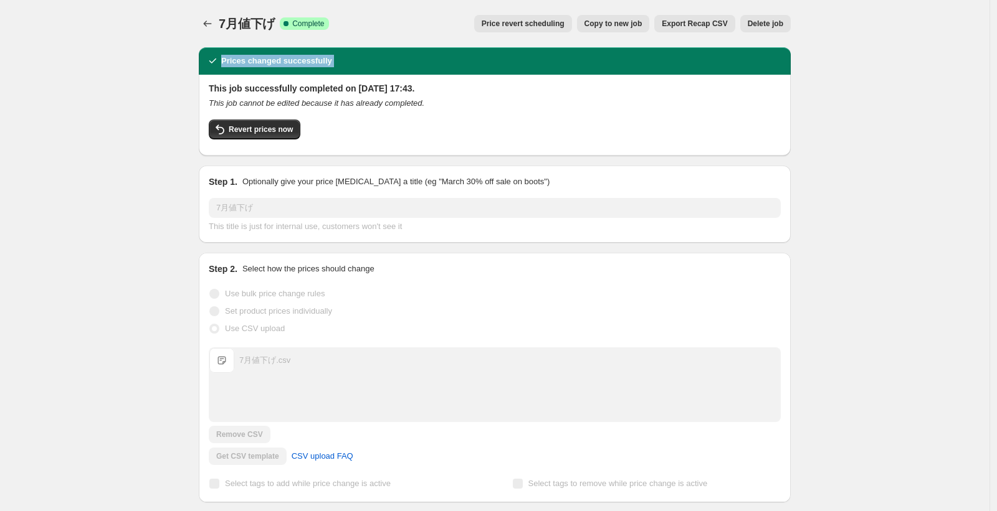
drag, startPoint x: 657, startPoint y: 0, endPoint x: 690, endPoint y: 56, distance: 65.4
click at [680, 45] on div "7月値下げ. This page is ready 7月値下げ Success Complete Complete Price revert scheduli…" at bounding box center [495, 23] width 592 height 47
drag, startPoint x: 739, startPoint y: 24, endPoint x: 638, endPoint y: -2, distance: 104.4
click at [638, 0] on html "Home Settings Plans Skip to content 7月値下げ. This page is ready 7月値下げ Success Com…" at bounding box center [498, 255] width 997 height 511
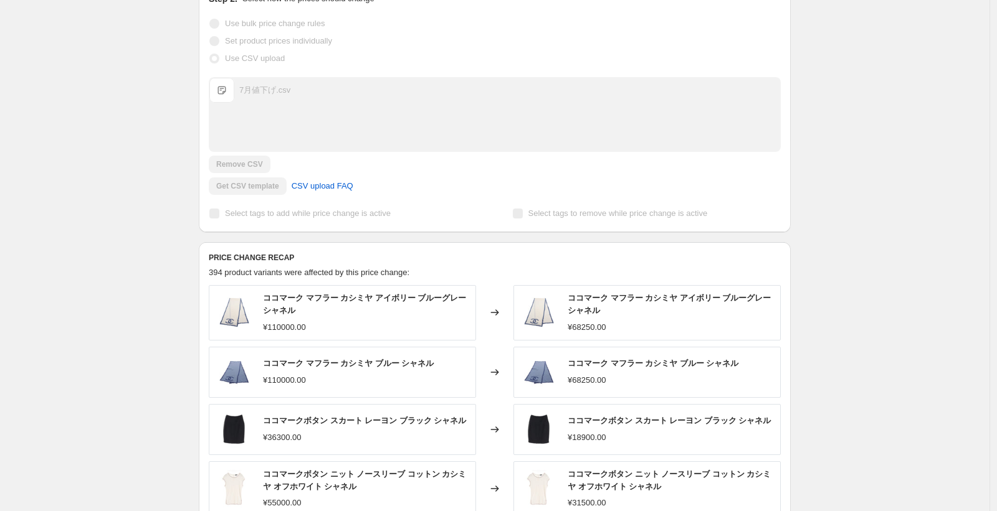
scroll to position [224, 0]
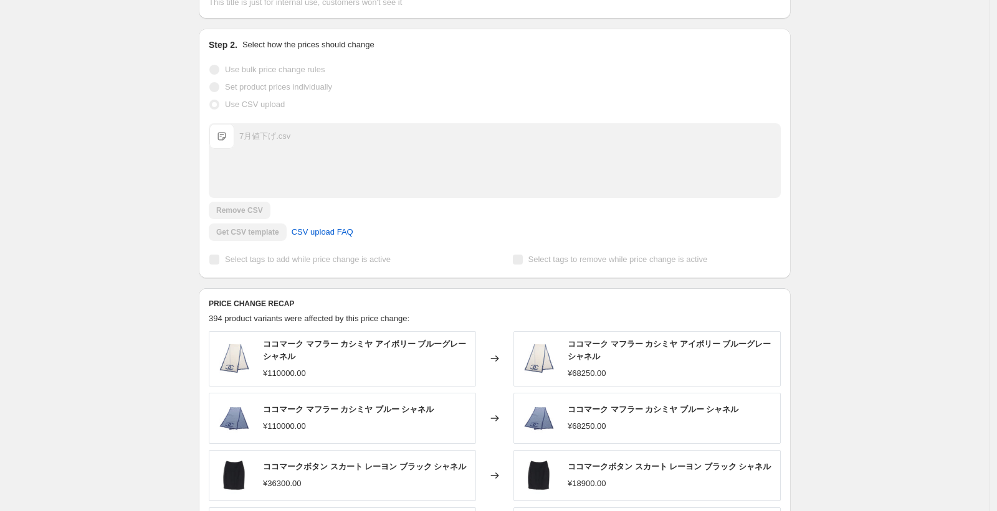
click at [242, 151] on div "7月値下げ.csv 7月値下げ.csv" at bounding box center [494, 160] width 571 height 73
click at [227, 131] on span "7月値下げ.csv" at bounding box center [221, 136] width 25 height 25
click at [175, 156] on div "7月値下げ. This page is ready 7月値下げ Success Complete Complete Price revert scheduli…" at bounding box center [494, 301] width 989 height 1051
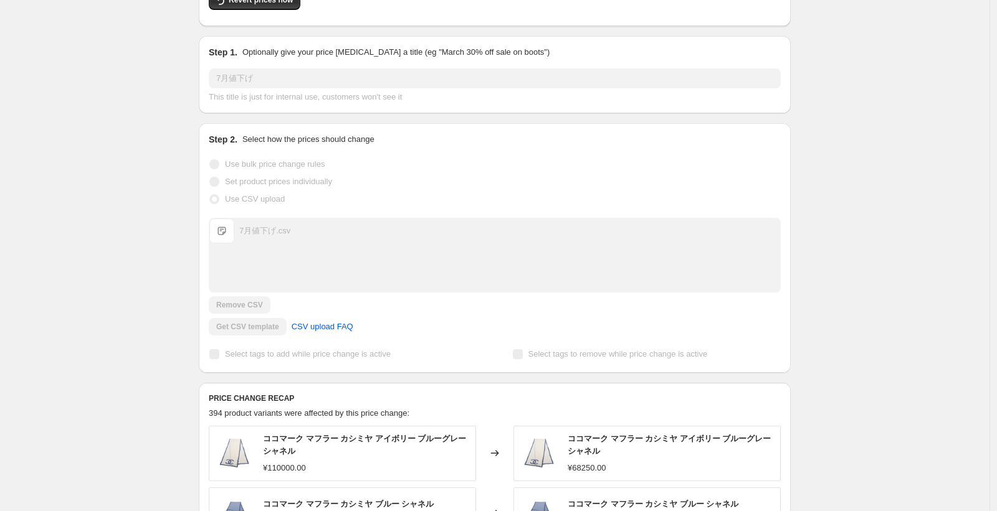
scroll to position [0, 0]
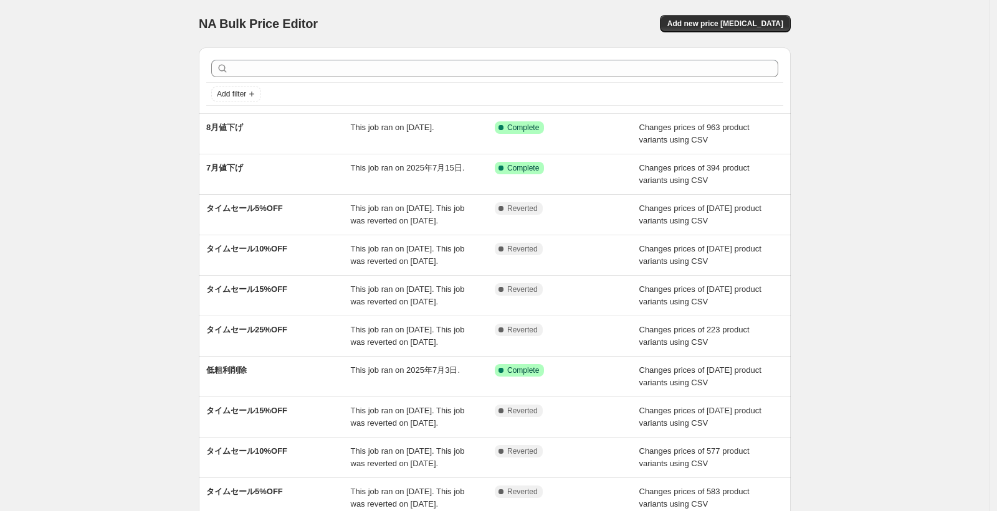
click at [232, 22] on span "NA Bulk Price Editor" at bounding box center [258, 24] width 119 height 14
copy div "NA Bulk Price Editor Add new price change job"
click at [124, 115] on div "NA Bulk Price Editor. This page is ready NA Bulk Price Editor Add new price cha…" at bounding box center [494, 321] width 989 height 642
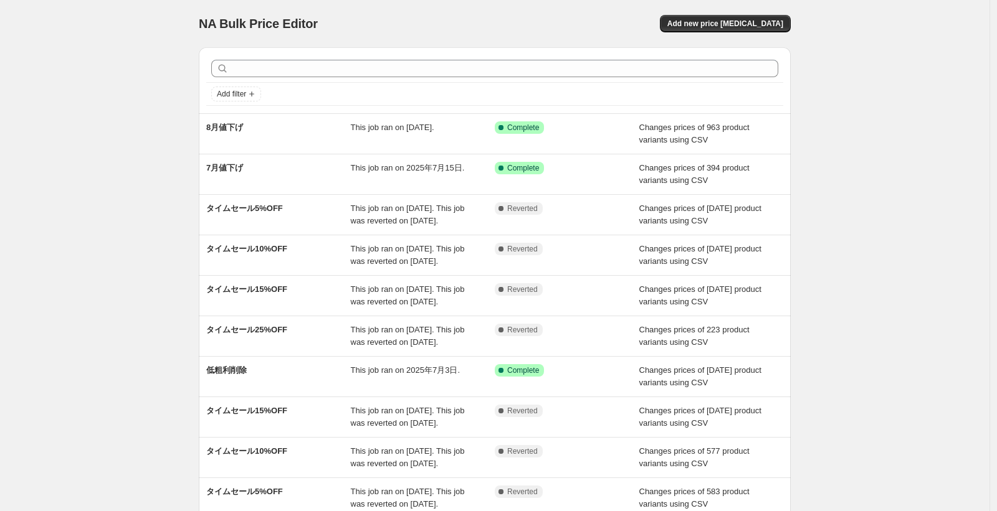
click at [150, 153] on div "NA Bulk Price Editor. This page is ready NA Bulk Price Editor Add new price cha…" at bounding box center [494, 321] width 989 height 642
click at [95, 106] on div "NA Bulk Price Editor. This page is ready NA Bulk Price Editor Add new price cha…" at bounding box center [494, 321] width 989 height 642
click at [82, 145] on div "NA Bulk Price Editor. This page is ready NA Bulk Price Editor Add new price cha…" at bounding box center [494, 321] width 989 height 642
click at [126, 229] on div "NA Bulk Price Editor. This page is ready NA Bulk Price Editor Add new price cha…" at bounding box center [494, 321] width 989 height 642
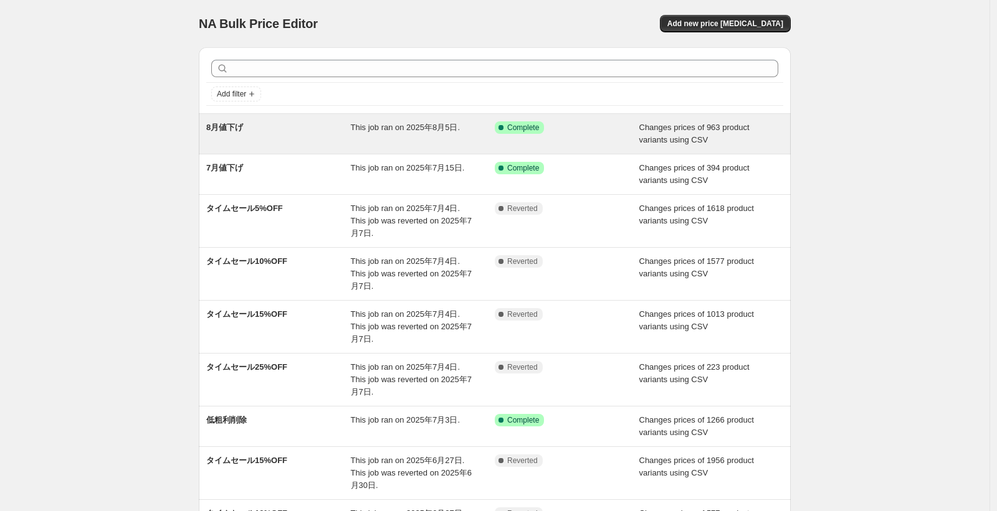
click at [561, 136] on div "Success Complete Complete" at bounding box center [567, 133] width 145 height 25
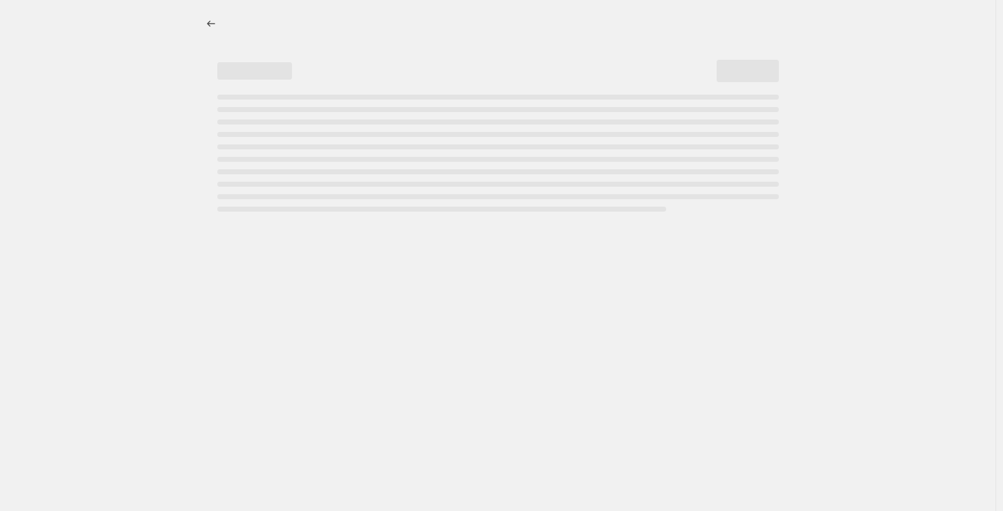
click at [942, 225] on div at bounding box center [498, 255] width 996 height 511
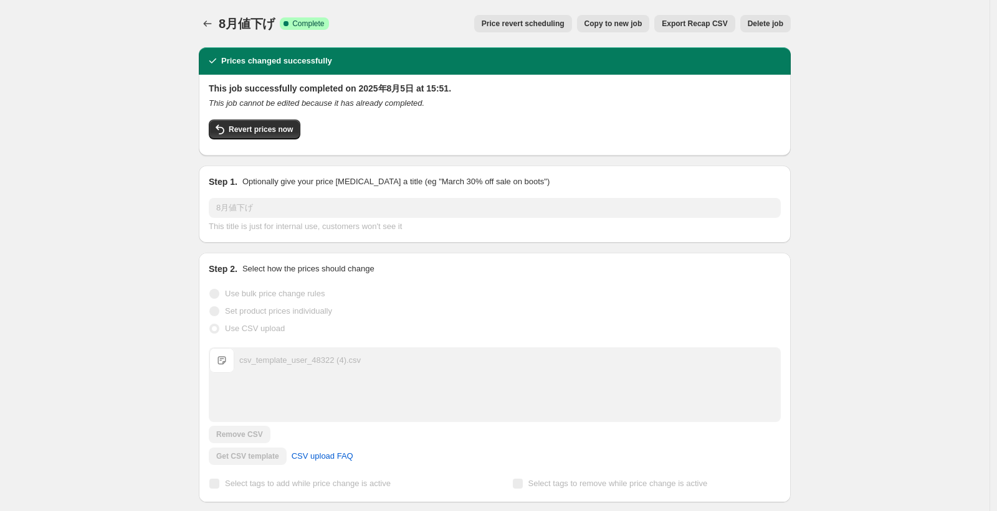
scroll to position [234, 0]
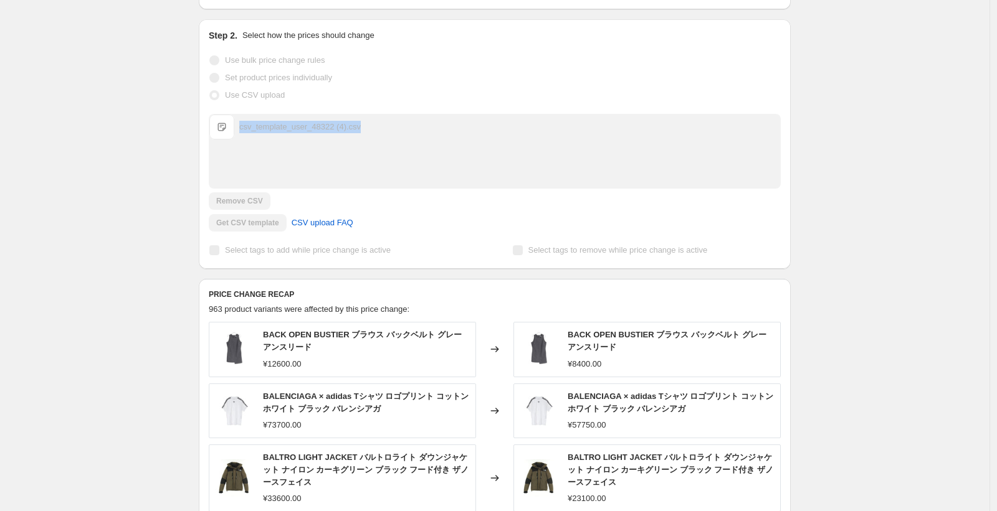
drag, startPoint x: 422, startPoint y: 130, endPoint x: 160, endPoint y: 136, distance: 262.3
click at [169, 135] on div "8月値下げ. This page is ready 8月値下げ Success Complete Complete Price revert scheduli…" at bounding box center [494, 301] width 989 height 1071
click at [113, 153] on div "8月値下げ. This page is ready 8月値下げ Success Complete Complete Price revert scheduli…" at bounding box center [494, 301] width 989 height 1071
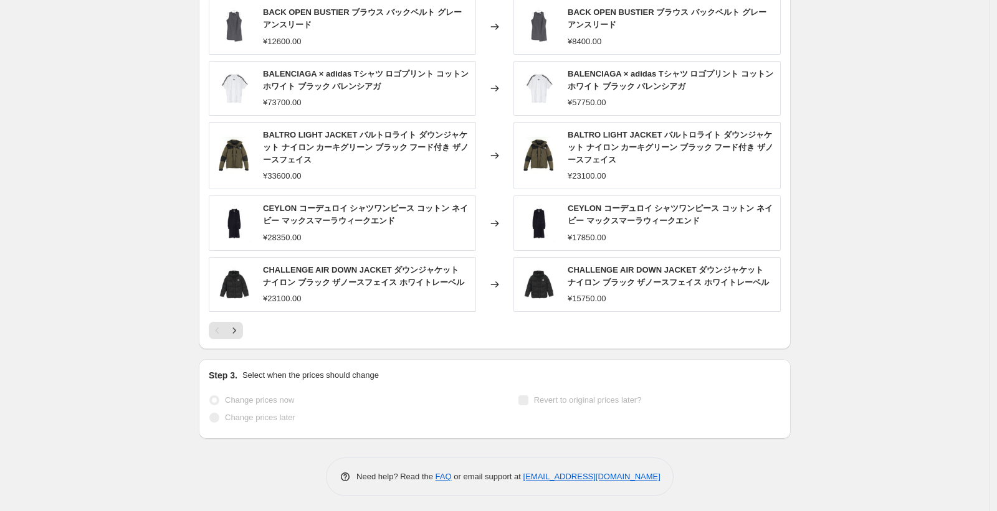
scroll to position [560, 0]
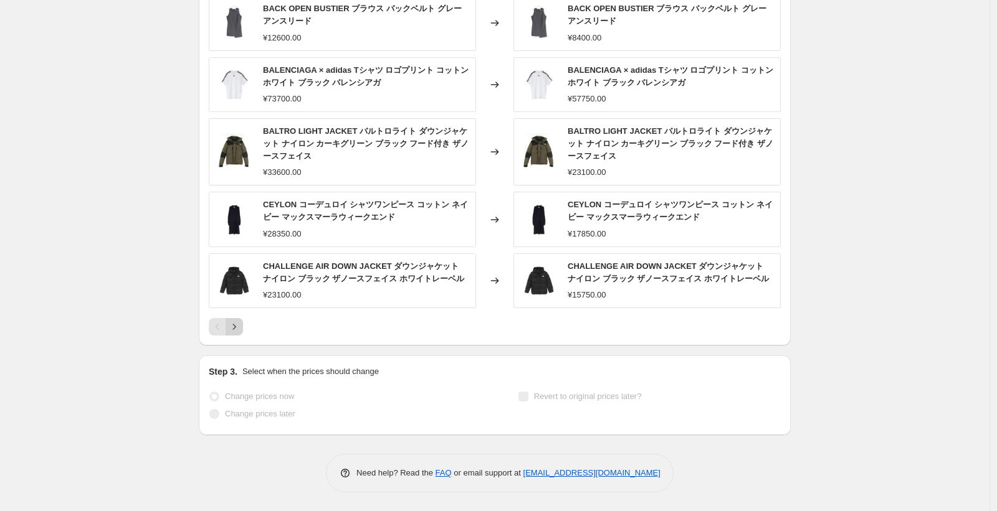
click at [236, 330] on icon "Next" at bounding box center [234, 327] width 3 height 6
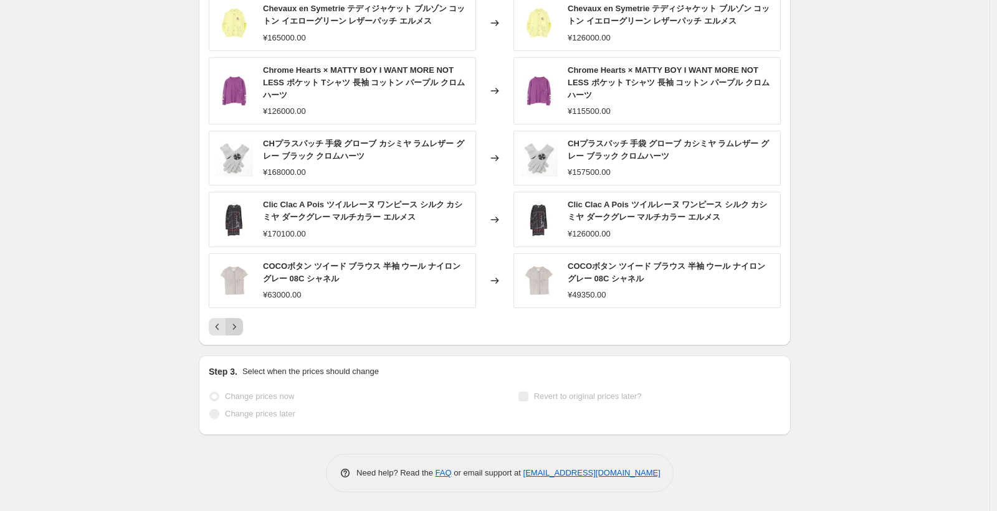
click at [235, 332] on icon "Next" at bounding box center [234, 327] width 12 height 12
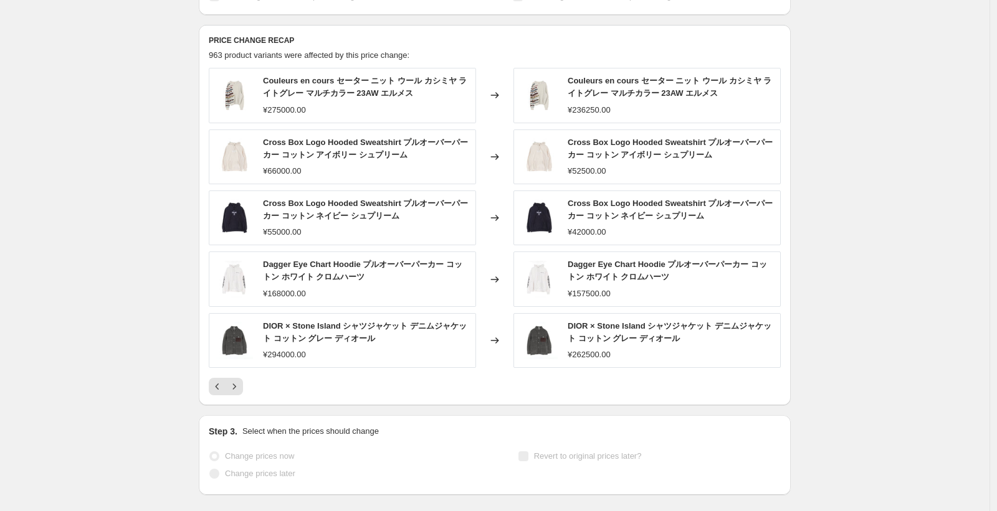
scroll to position [548, 0]
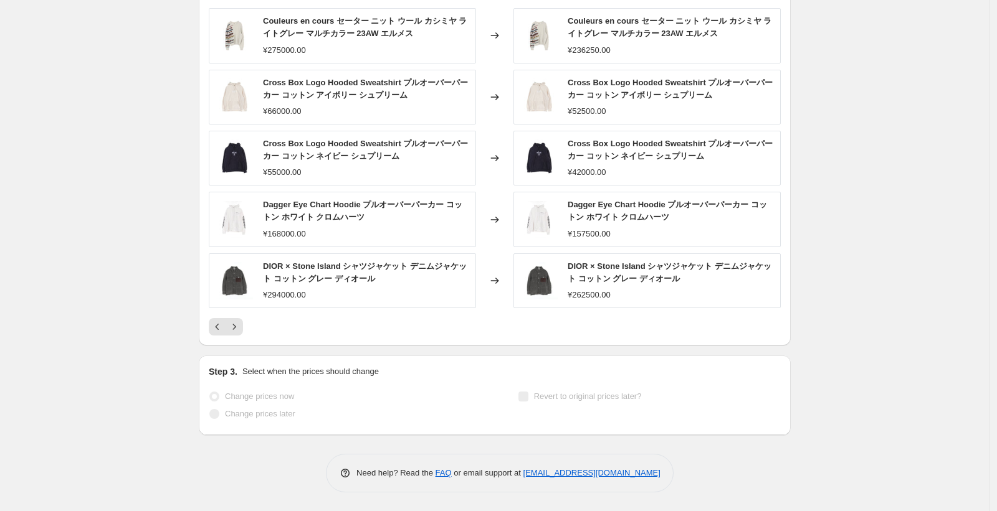
click at [663, 268] on span "DIOR × Stone Island シャツジャケット デニムジャケット コットン グレー ディオール" at bounding box center [669, 273] width 204 height 22
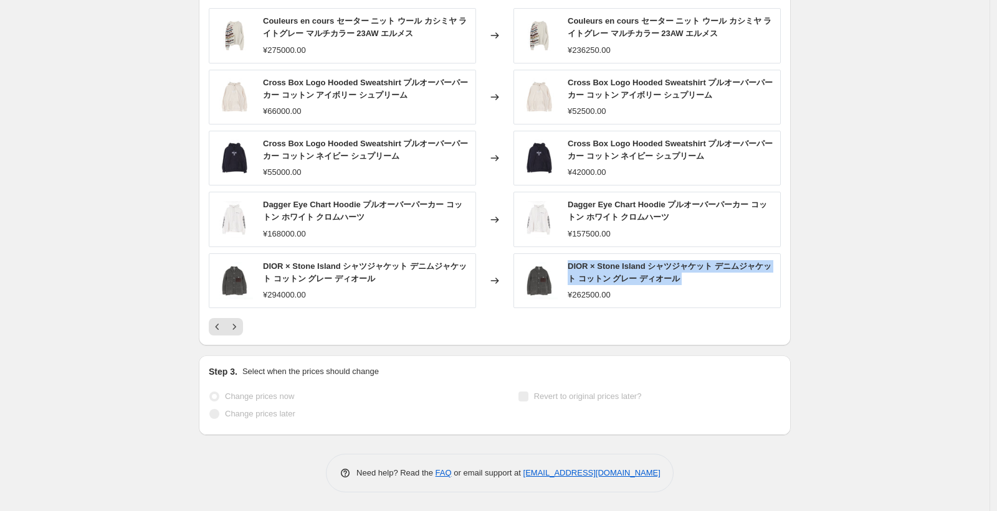
click at [663, 268] on span "DIOR × Stone Island シャツジャケット デニムジャケット コットン グレー ディオール" at bounding box center [669, 273] width 204 height 22
copy span "DIOR × Stone Island シャツジャケット デニムジャケット コットン グレー ディオール"
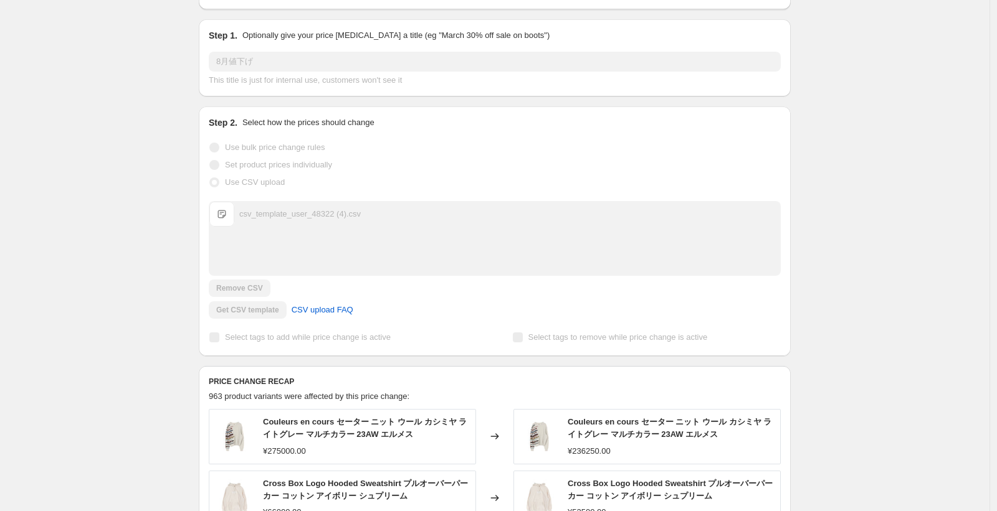
scroll to position [0, 0]
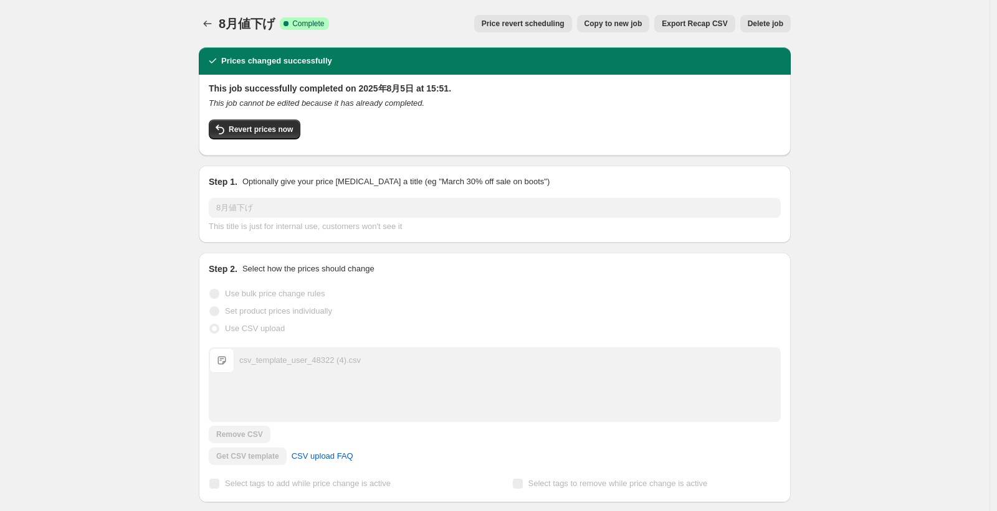
click at [201, 23] on div at bounding box center [209, 23] width 20 height 17
click at [214, 28] on icon "Price change jobs" at bounding box center [207, 23] width 12 height 12
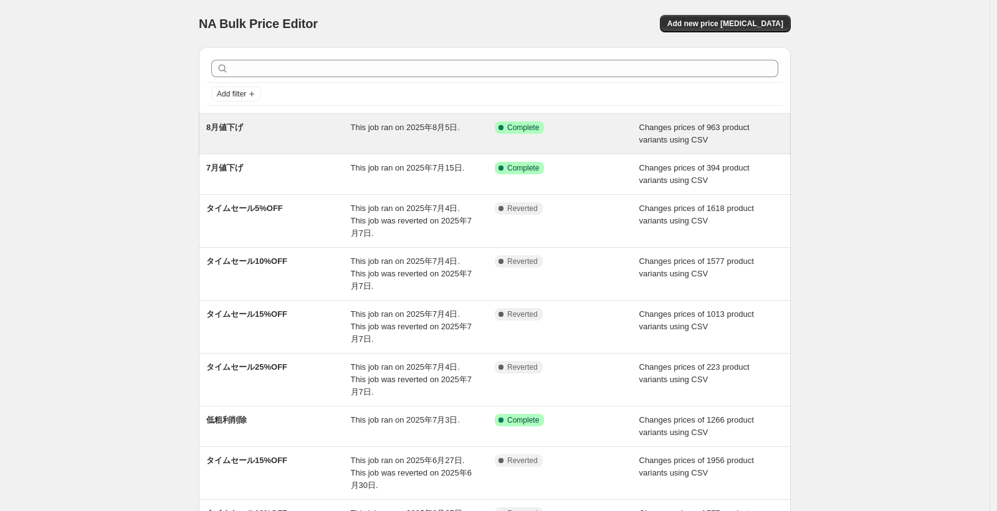
click at [266, 137] on div "8月値下げ" at bounding box center [278, 133] width 145 height 25
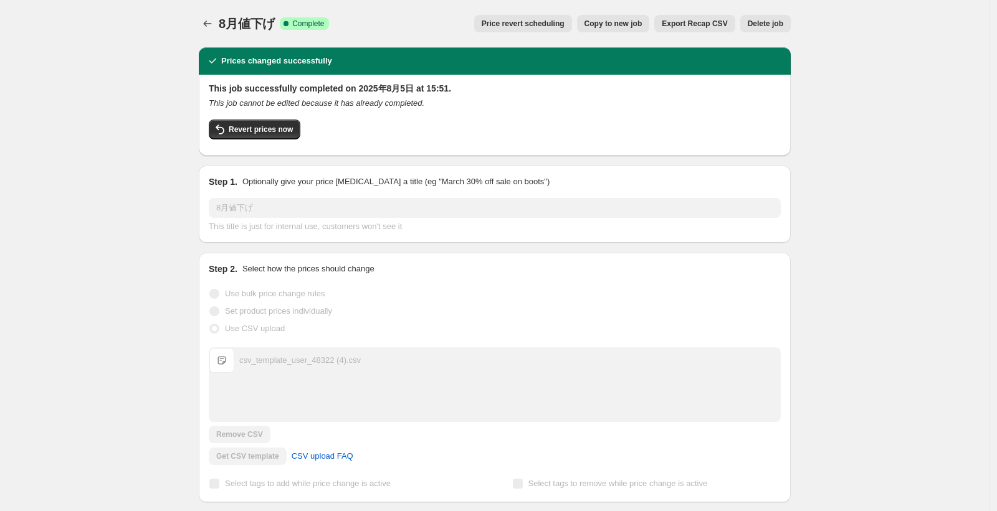
click at [85, 88] on div "8月値下げ. This page is ready 8月値下げ Success Complete Complete Price revert scheduli…" at bounding box center [494, 519] width 989 height 1039
drag, startPoint x: 96, startPoint y: 177, endPoint x: 88, endPoint y: 161, distance: 17.8
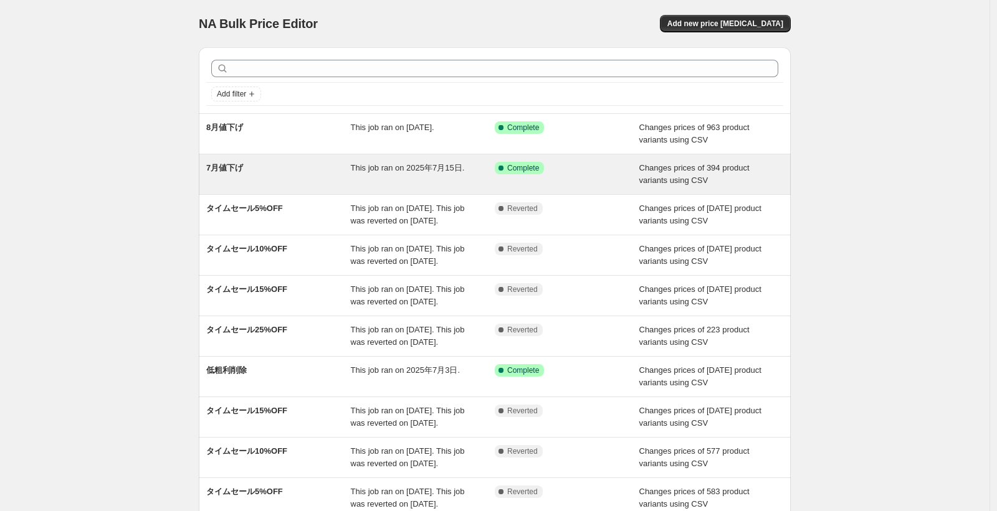
click at [690, 173] on div "Changes prices of 394 product variants using CSV" at bounding box center [711, 174] width 145 height 25
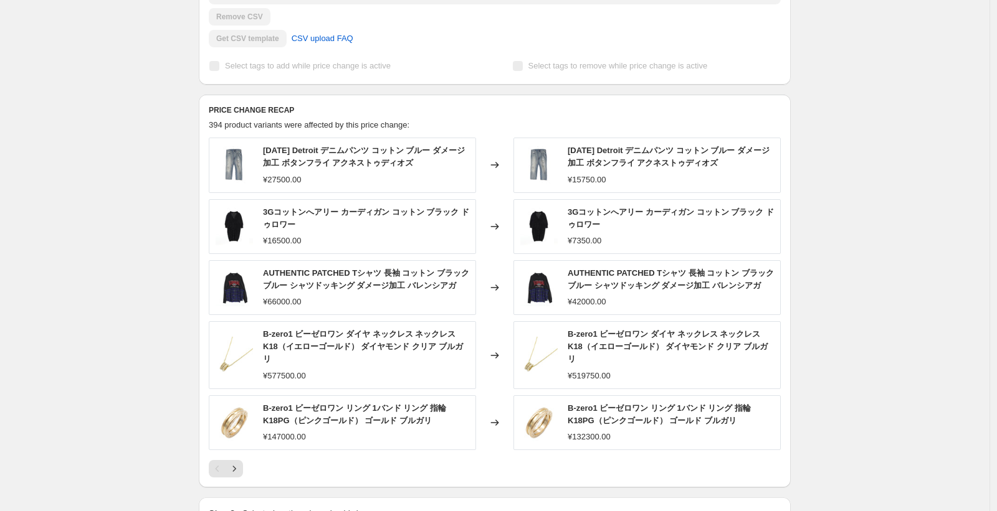
scroll to position [453, 0]
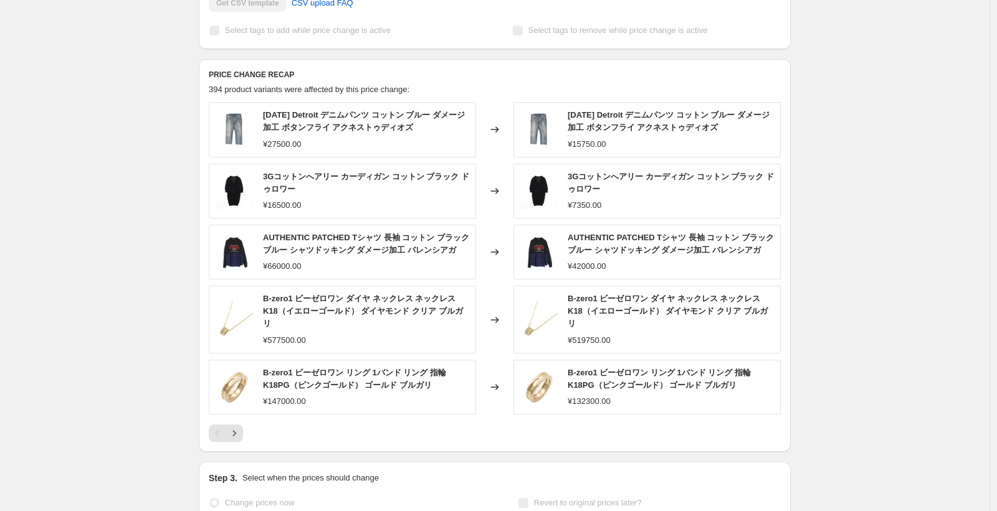
click at [655, 235] on span "AUTHENTIC PATCHED Tシャツ 長袖 コットン ブラック ブルー シャツドッキング ダメージ加工 バレンシアガ" at bounding box center [670, 244] width 206 height 22
click at [655, 260] on div "¥42000.00" at bounding box center [670, 266] width 206 height 12
click at [655, 258] on div "AUTHENTIC PATCHED Tシャツ 長袖 コットン ブラック ブルー シャツドッキング ダメージ加工 バレンシアガ ¥42000.00" at bounding box center [670, 252] width 206 height 41
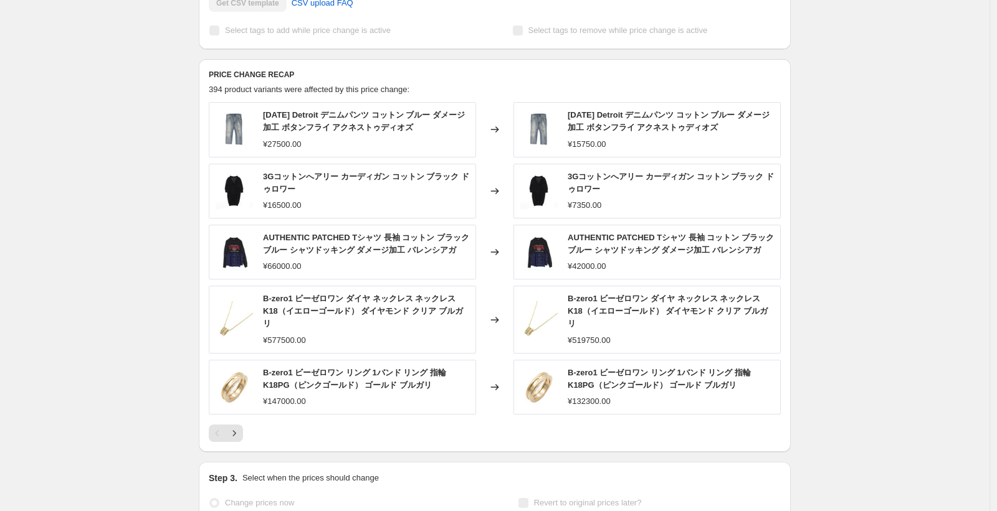
click at [655, 249] on span "AUTHENTIC PATCHED Tシャツ 長袖 コットン ブラック ブルー シャツドッキング ダメージ加工 バレンシアガ" at bounding box center [670, 244] width 206 height 22
copy span "AUTHENTIC PATCHED Tシャツ 長袖 コットン ブラック ブルー シャツドッキング ダメージ加工 バレンシアガ"
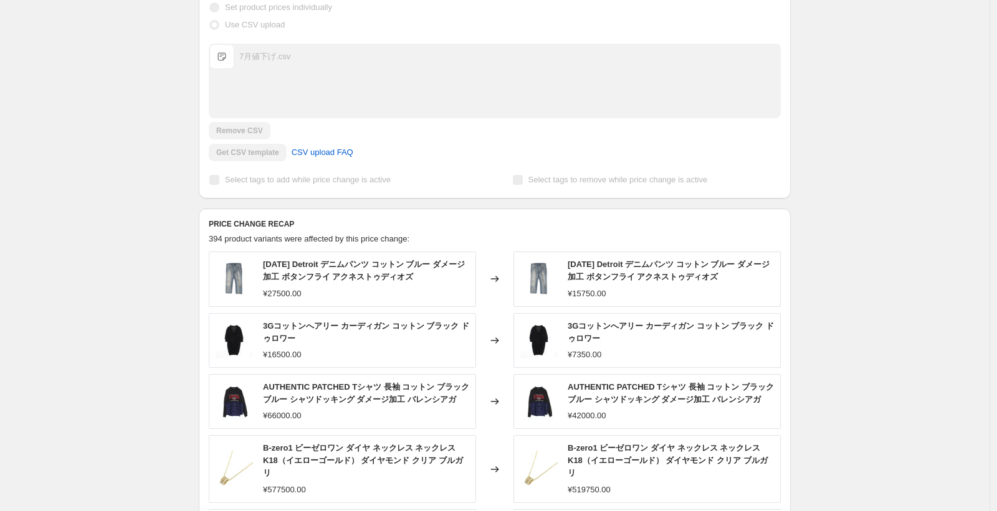
click at [187, 220] on div "7月値下げ. This page is ready 7月値下げ Success Complete Complete Price revert scheduli…" at bounding box center [494, 231] width 989 height 1071
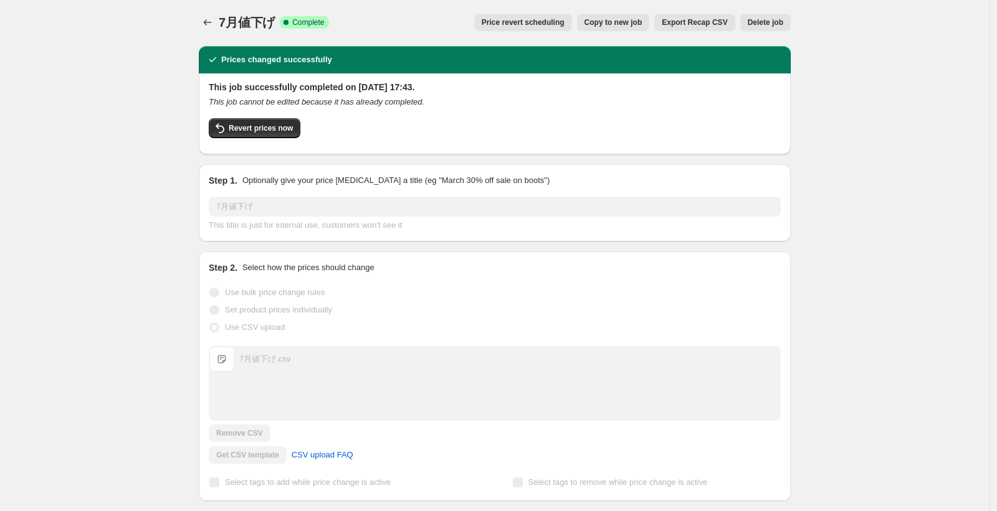
scroll to position [0, 0]
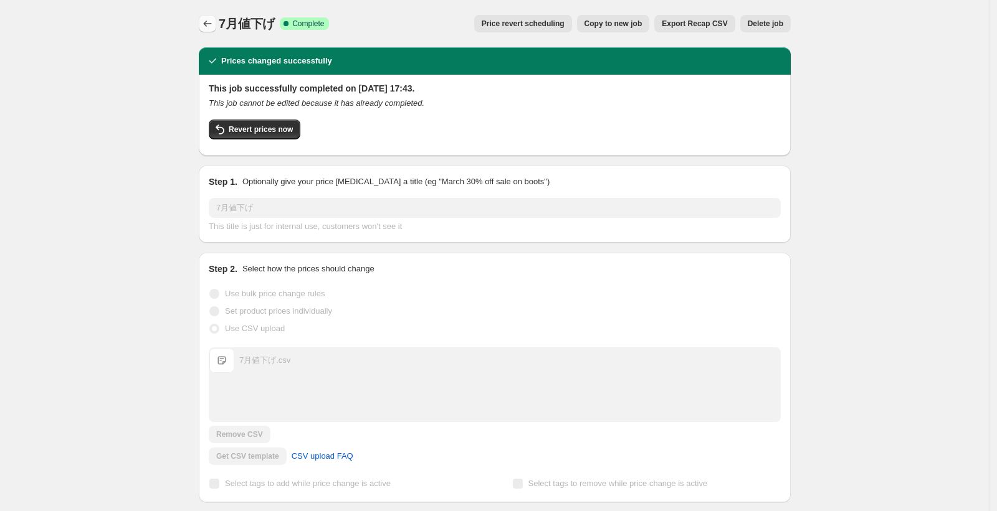
click at [208, 25] on icon "Price change jobs" at bounding box center [207, 23] width 12 height 12
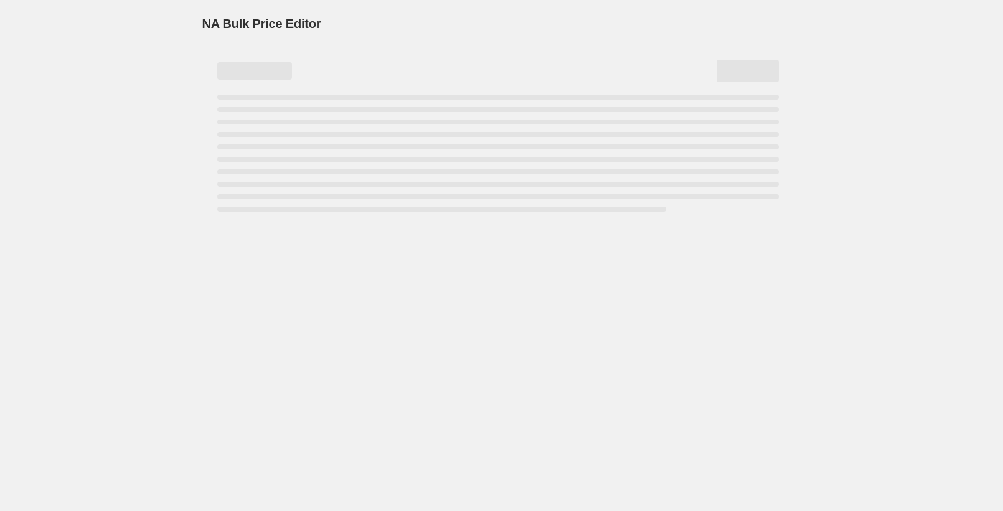
click at [119, 76] on div "NA Bulk Price Editor. This page is ready NA Bulk Price Editor" at bounding box center [498, 255] width 996 height 511
